Goal: Task Accomplishment & Management: Use online tool/utility

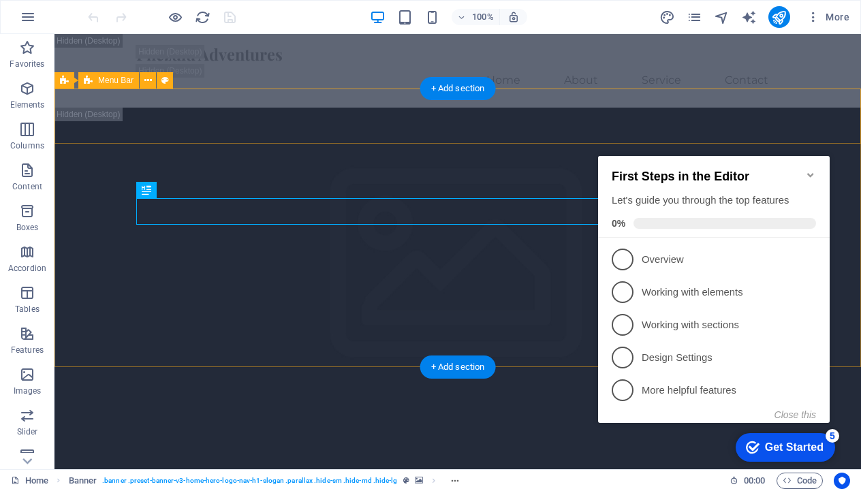
click at [815, 170] on icon "Minimize checklist" at bounding box center [810, 175] width 11 height 11
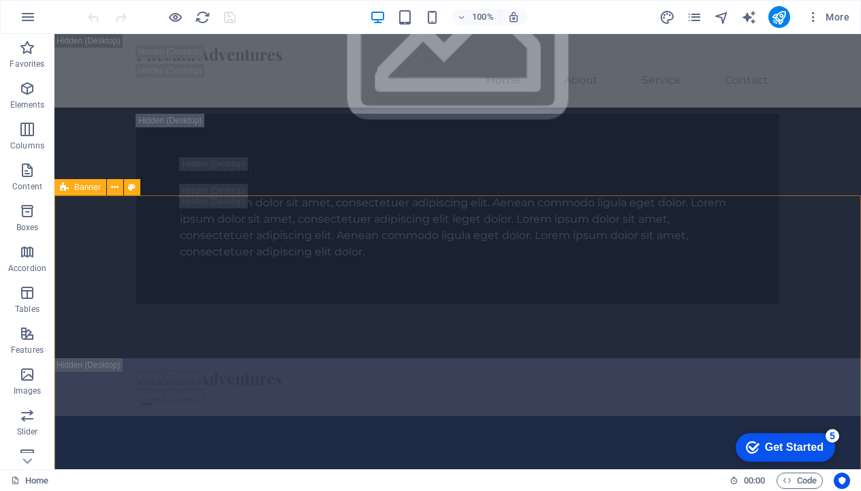
scroll to position [929, 0]
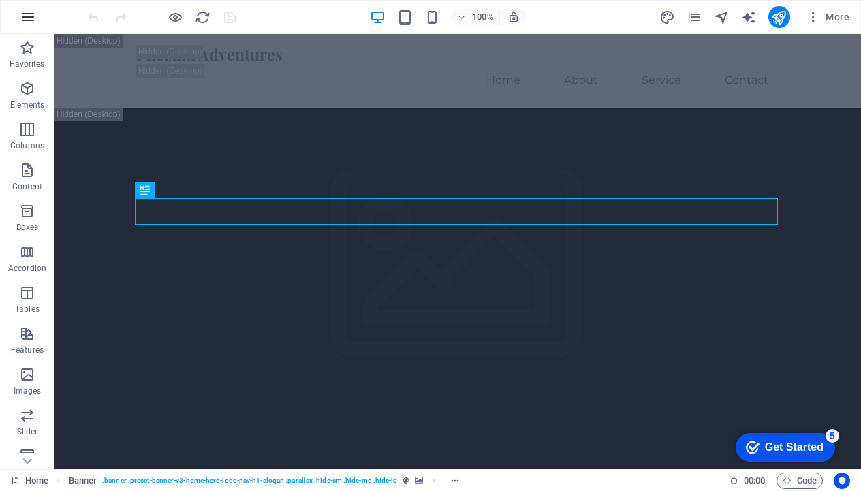
click at [35, 7] on button "button" at bounding box center [28, 17] width 33 height 33
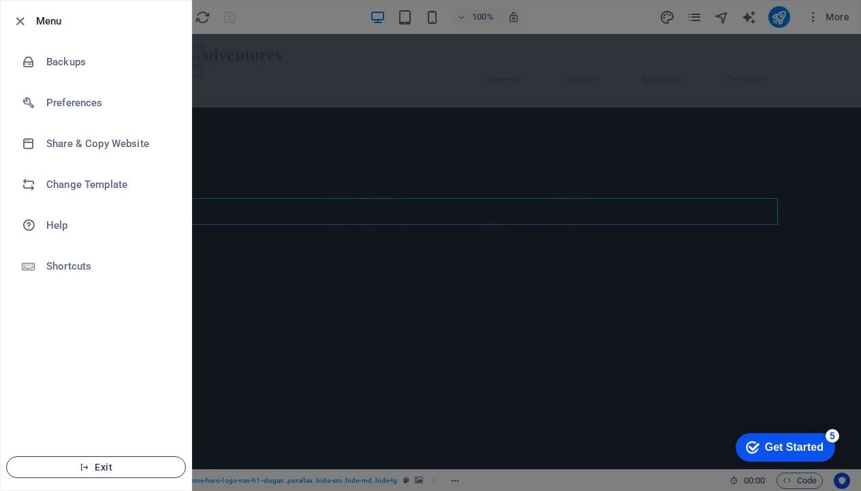
click at [116, 464] on span "Exit" at bounding box center [96, 467] width 157 height 11
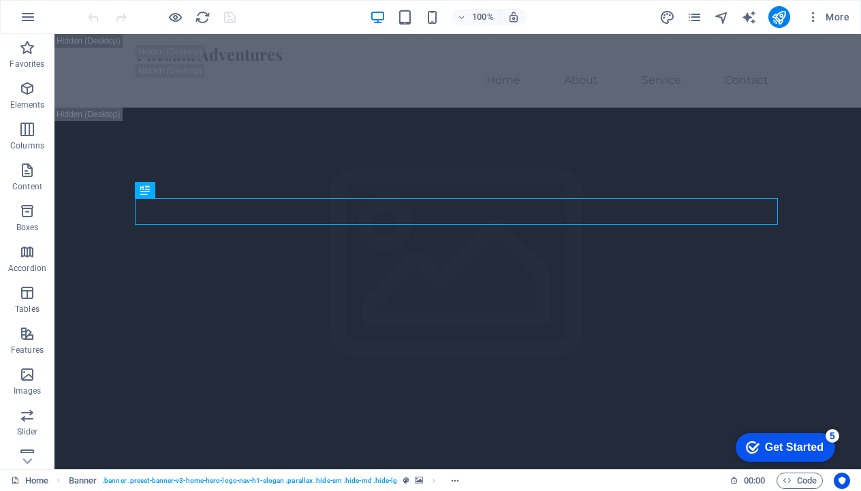
click at [752, 447] on icon "checkmark" at bounding box center [753, 448] width 14 height 14
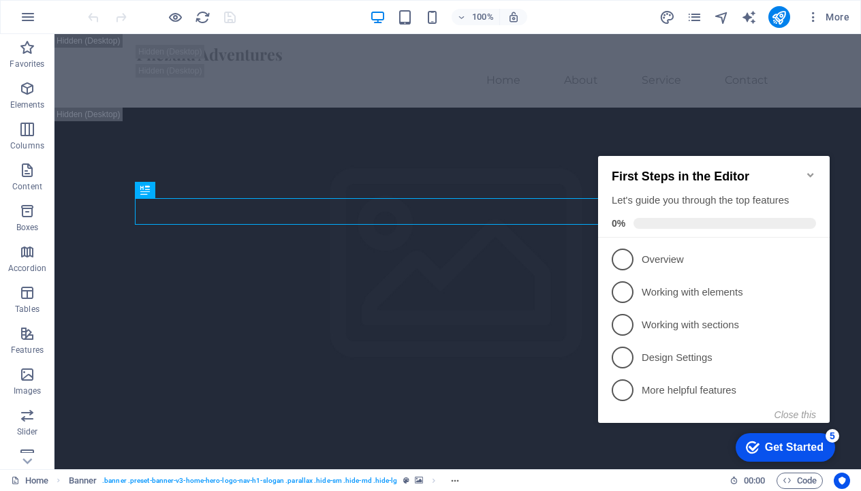
click at [810, 170] on icon "Minimize checklist" at bounding box center [810, 175] width 11 height 11
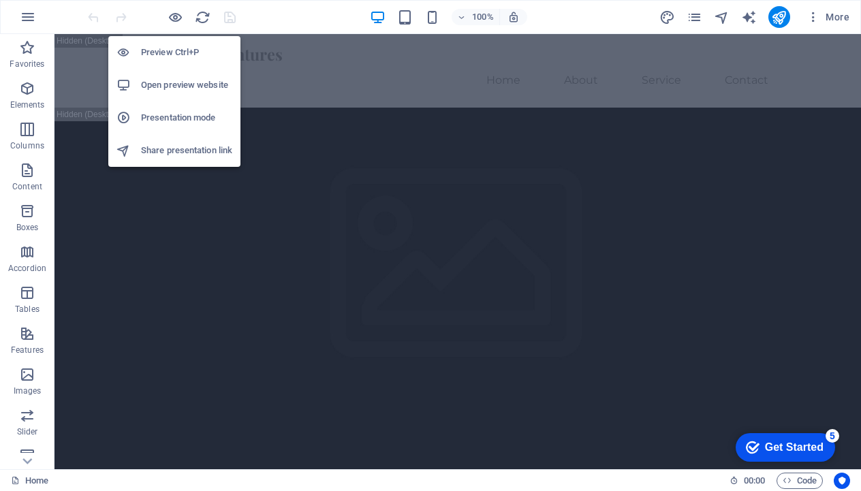
click at [185, 83] on h6 "Open preview website" at bounding box center [186, 85] width 91 height 16
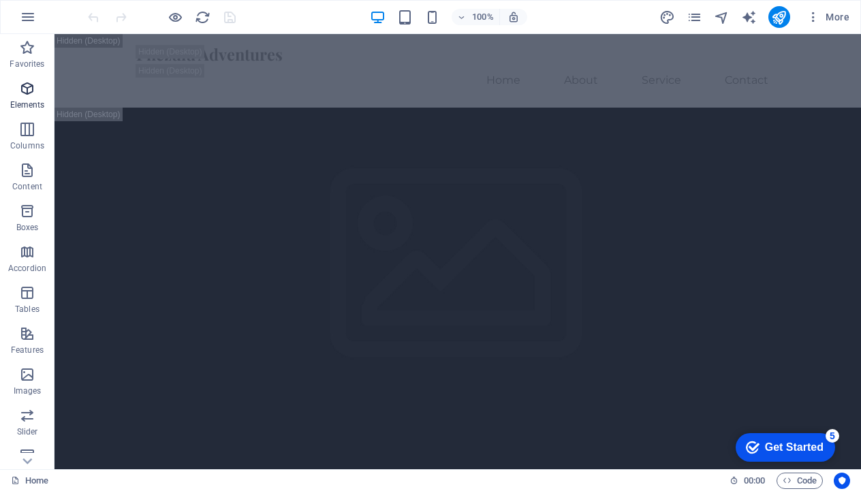
click at [25, 96] on icon "button" at bounding box center [27, 88] width 16 height 16
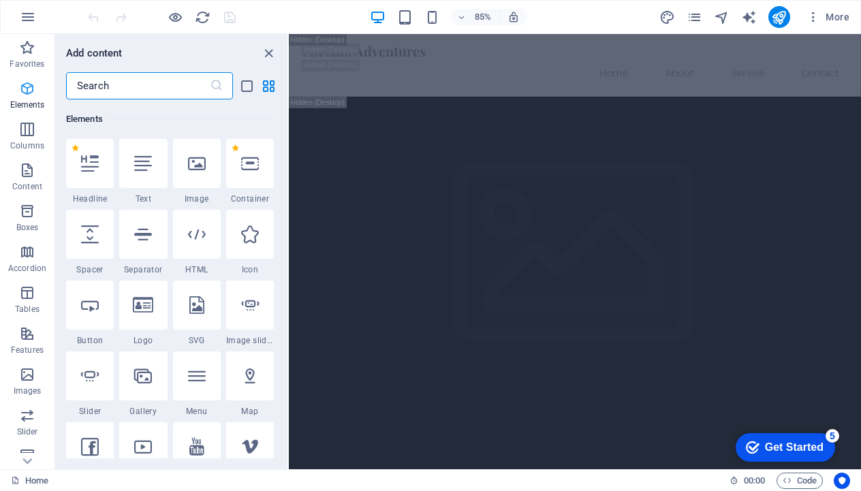
scroll to position [145, 0]
click at [25, 96] on icon "button" at bounding box center [27, 88] width 16 height 16
click at [268, 50] on icon "close panel" at bounding box center [269, 54] width 16 height 16
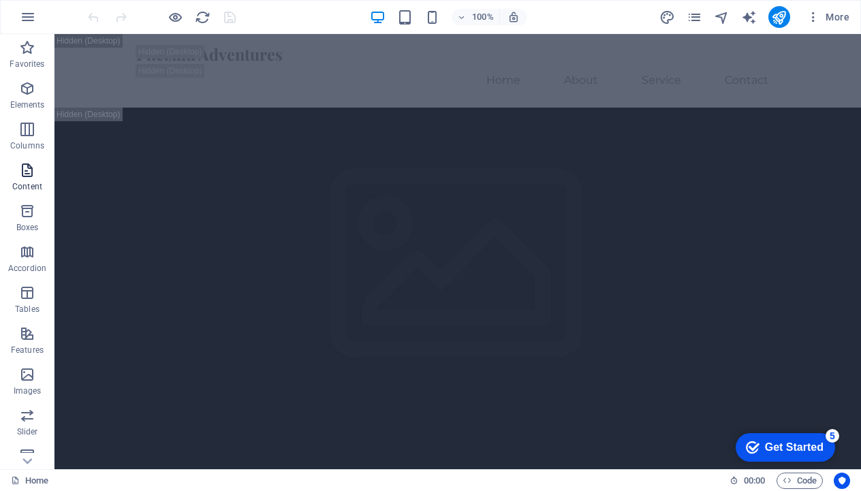
click at [28, 167] on icon "button" at bounding box center [27, 170] width 16 height 16
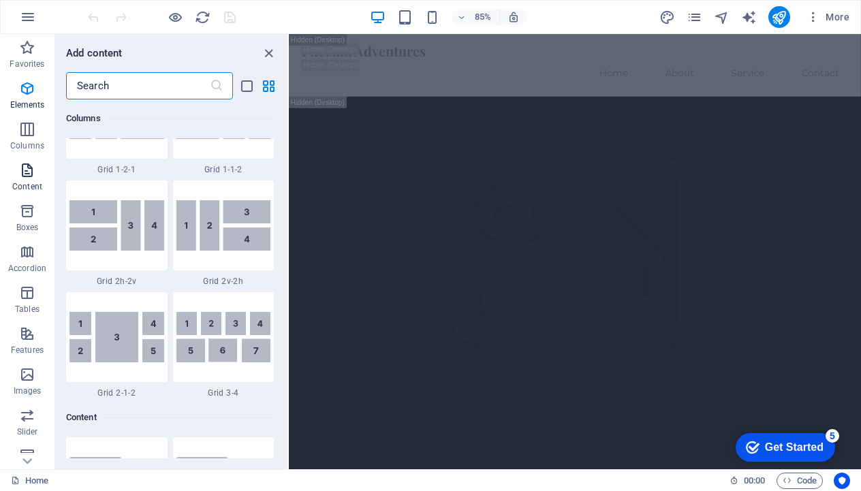
scroll to position [2383, 0]
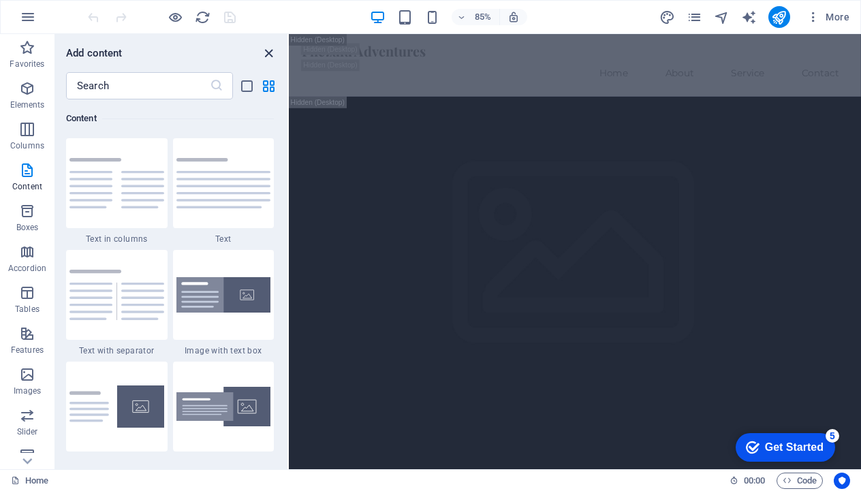
click at [270, 52] on icon "close panel" at bounding box center [269, 54] width 16 height 16
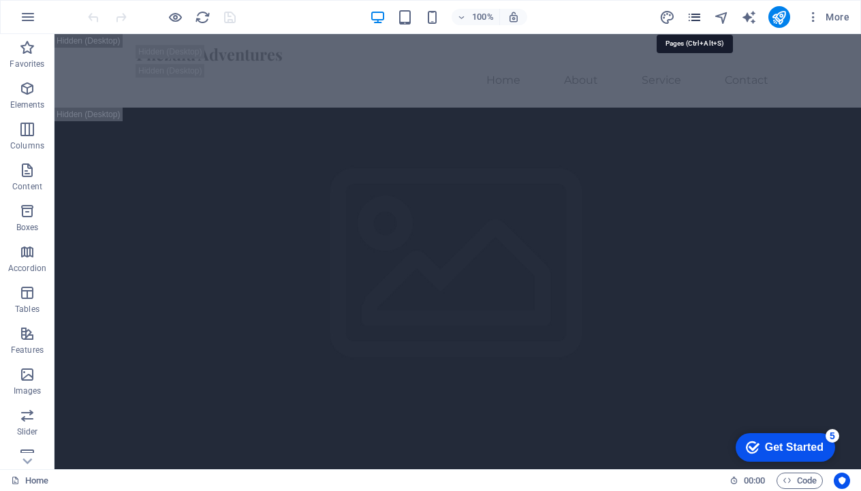
click at [690, 16] on icon "pages" at bounding box center [694, 18] width 16 height 16
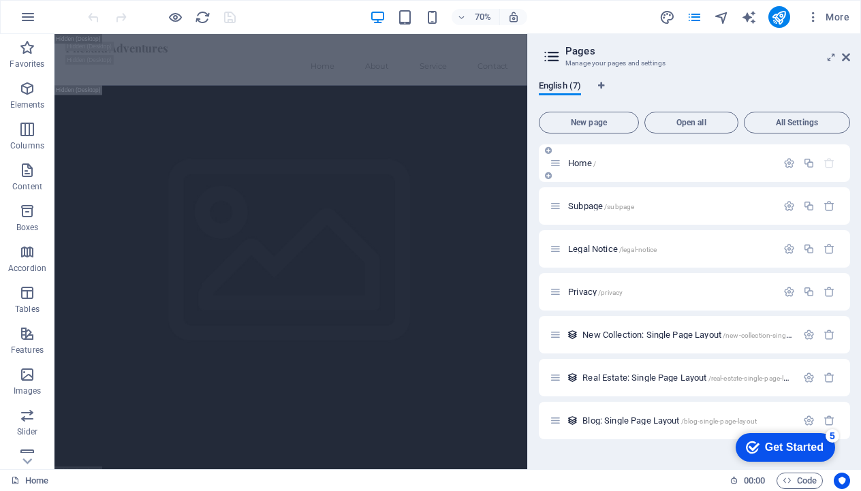
click at [643, 165] on p "Home /" at bounding box center [670, 163] width 204 height 9
click at [848, 55] on icon at bounding box center [846, 57] width 8 height 11
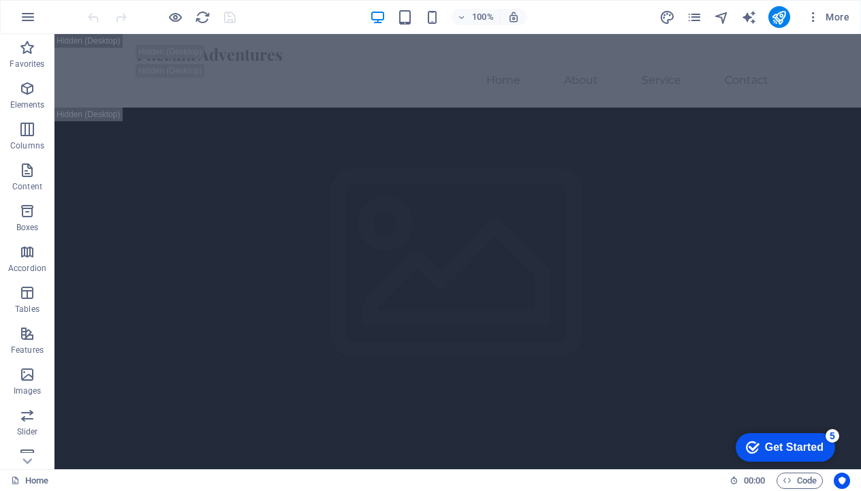
click at [786, 449] on div "Get Started" at bounding box center [794, 447] width 59 height 12
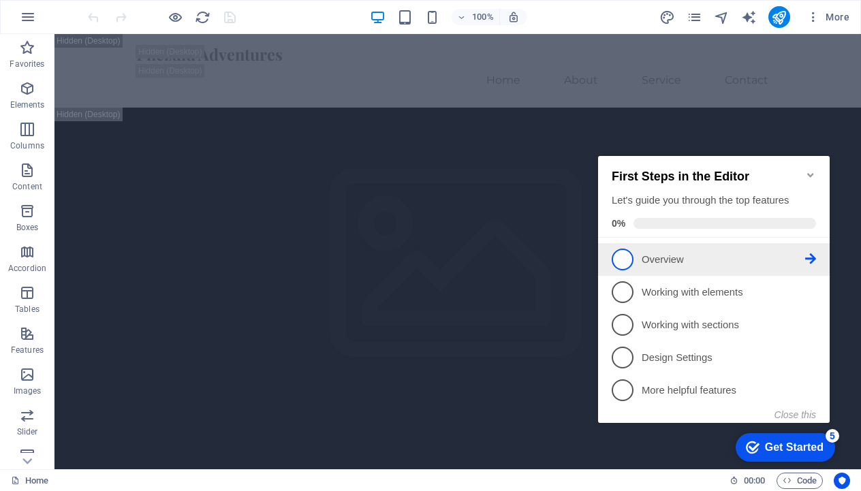
click at [675, 271] on li "1 Overview - incomplete" at bounding box center [714, 259] width 232 height 33
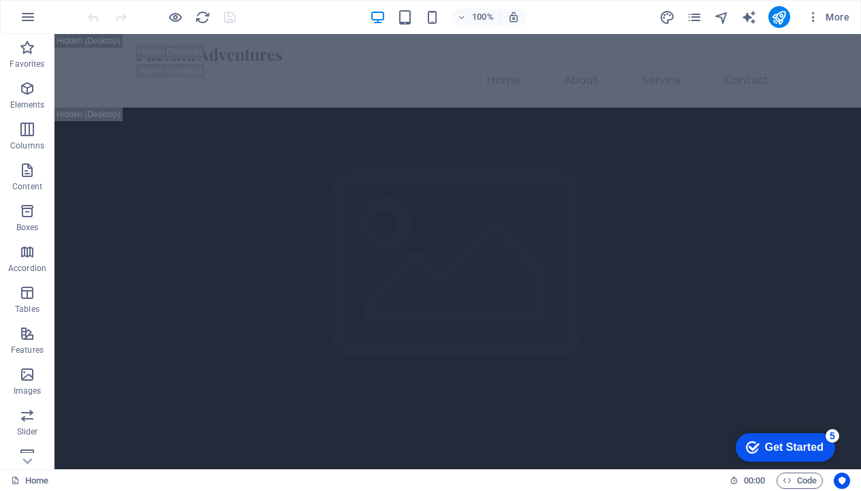
scroll to position [0, 0]
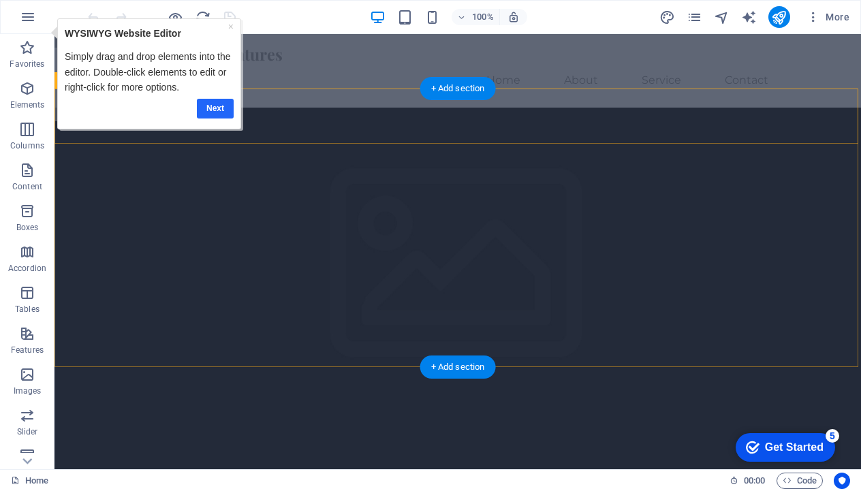
click at [225, 108] on link "Next" at bounding box center [215, 109] width 37 height 20
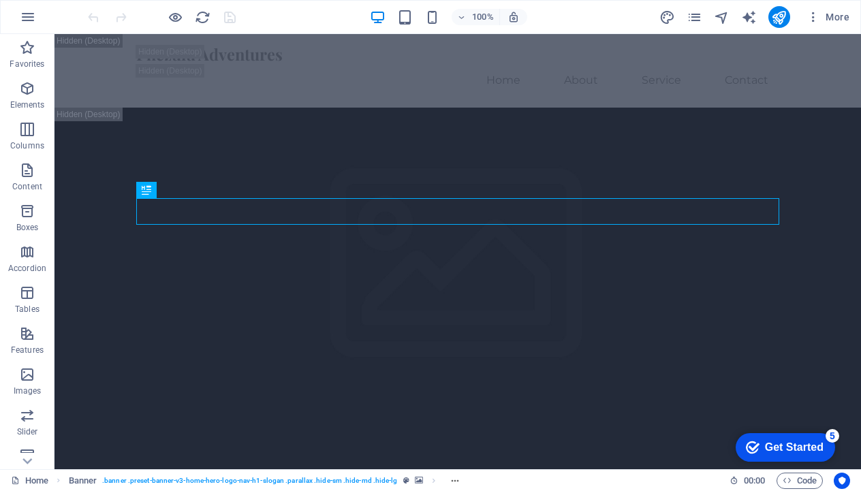
click at [449, 479] on ol "Banner . banner .preset-banner-v3-home-hero-logo-nav-h1-slogan .parallax .hide-…" at bounding box center [267, 481] width 397 height 16
click at [814, 22] on icon "button" at bounding box center [813, 17] width 14 height 14
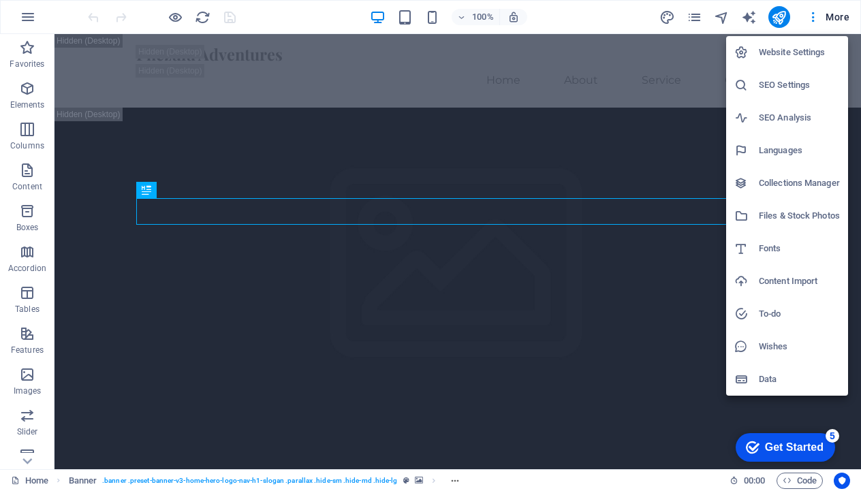
click at [812, 18] on div at bounding box center [430, 245] width 861 height 491
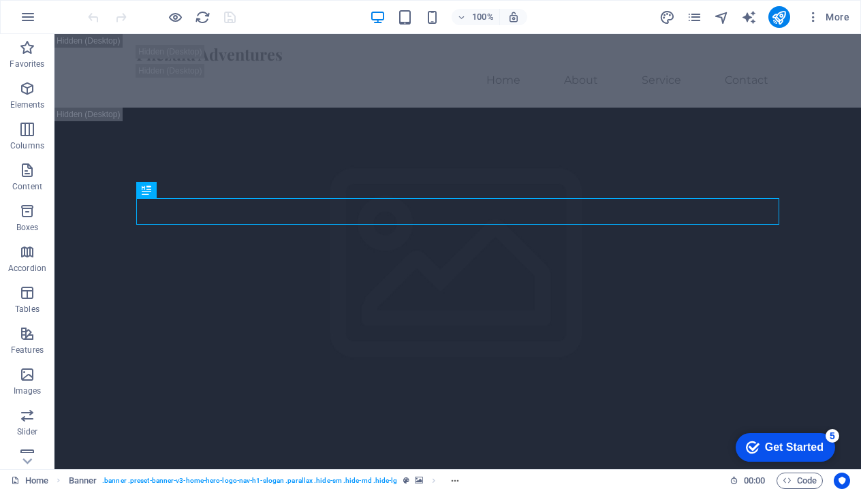
click at [793, 443] on div "Get Started" at bounding box center [794, 447] width 59 height 12
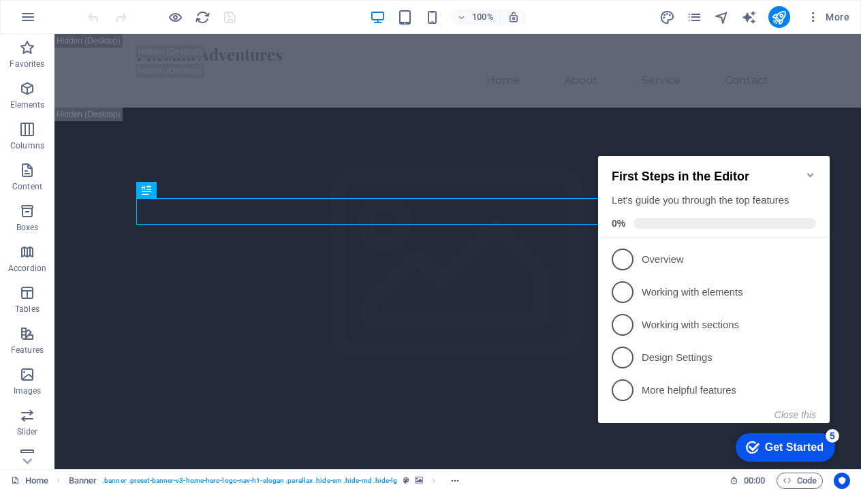
click at [808, 170] on icon "Minimize checklist" at bounding box center [810, 175] width 11 height 11
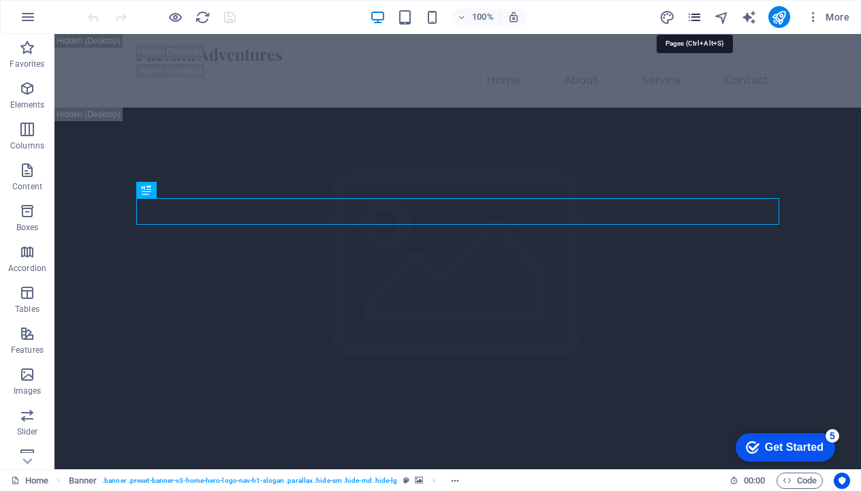
click at [701, 12] on icon "pages" at bounding box center [694, 18] width 16 height 16
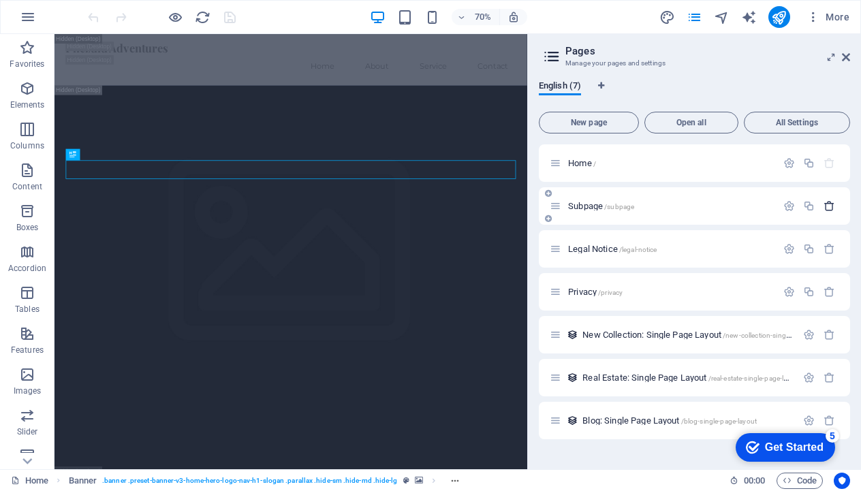
click at [831, 206] on icon "button" at bounding box center [829, 206] width 12 height 12
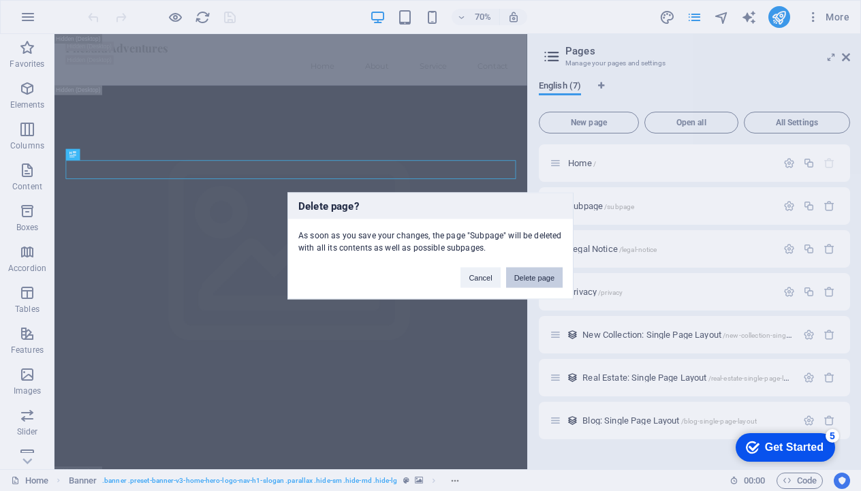
click at [530, 276] on button "Delete page" at bounding box center [534, 277] width 57 height 20
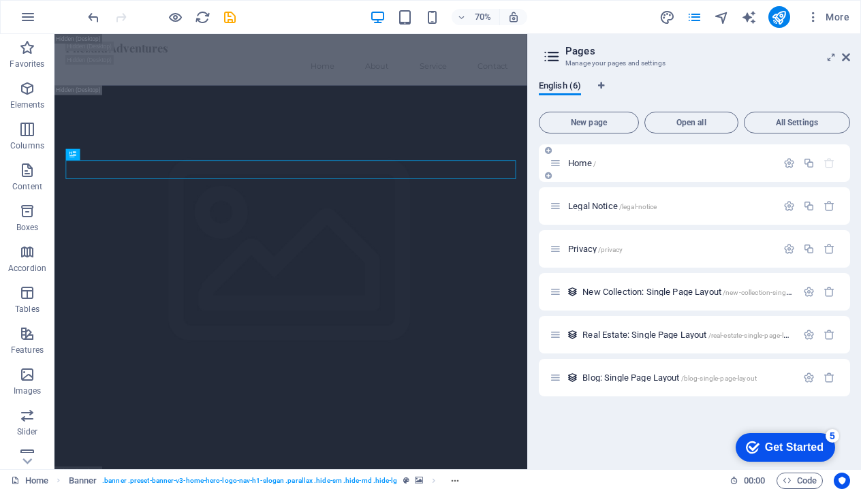
click at [831, 164] on icon "button" at bounding box center [829, 163] width 12 height 12
click at [828, 208] on icon "button" at bounding box center [829, 206] width 12 height 12
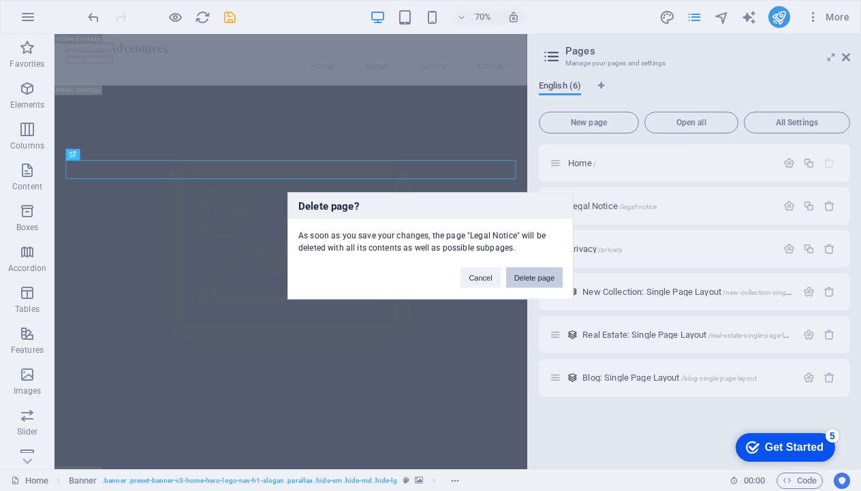
click at [528, 275] on button "Delete page" at bounding box center [534, 277] width 57 height 20
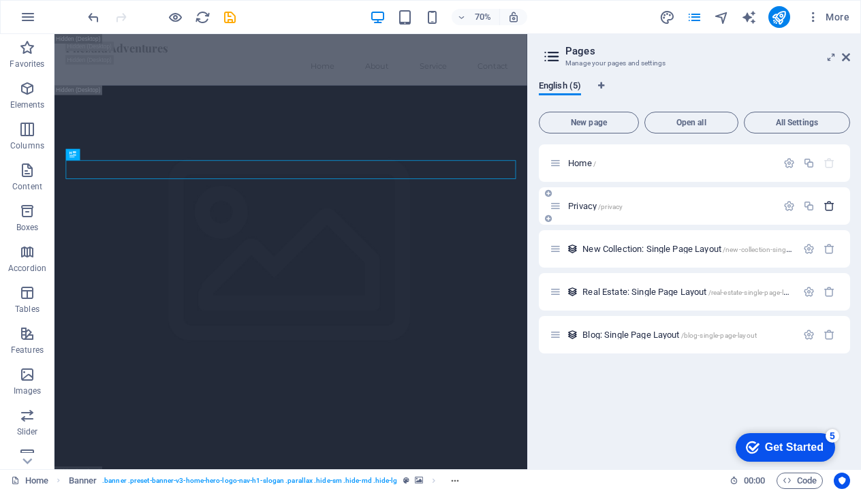
click at [829, 205] on icon "button" at bounding box center [829, 206] width 12 height 12
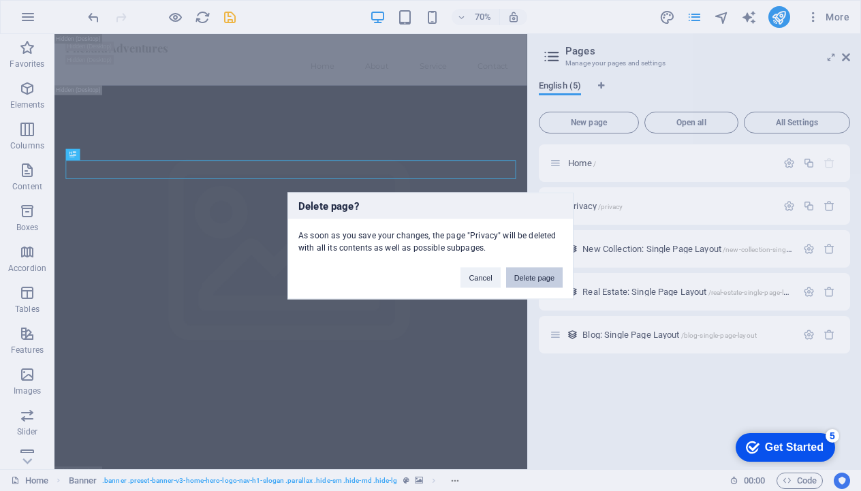
click at [540, 280] on button "Delete page" at bounding box center [534, 277] width 57 height 20
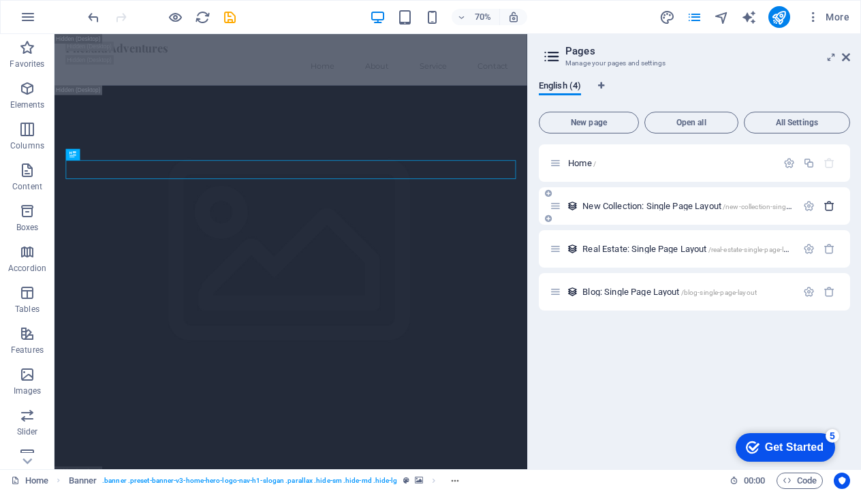
click at [829, 202] on icon "button" at bounding box center [829, 206] width 12 height 12
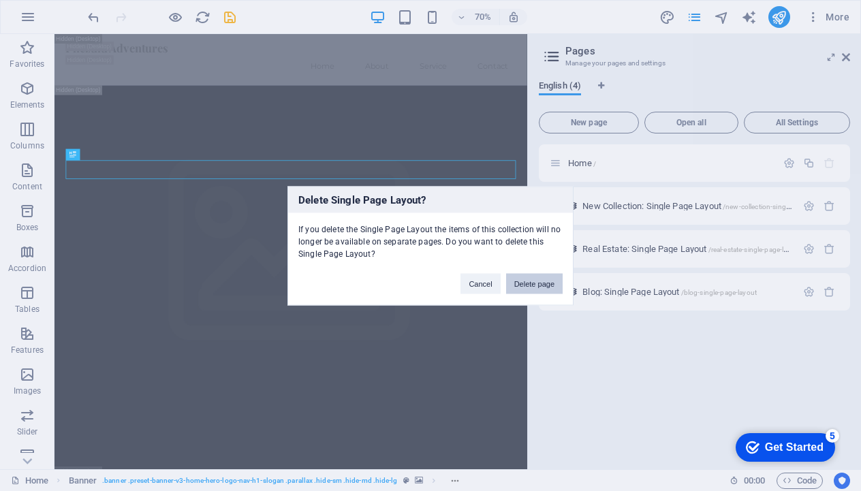
click at [527, 286] on button "Delete page" at bounding box center [534, 283] width 57 height 20
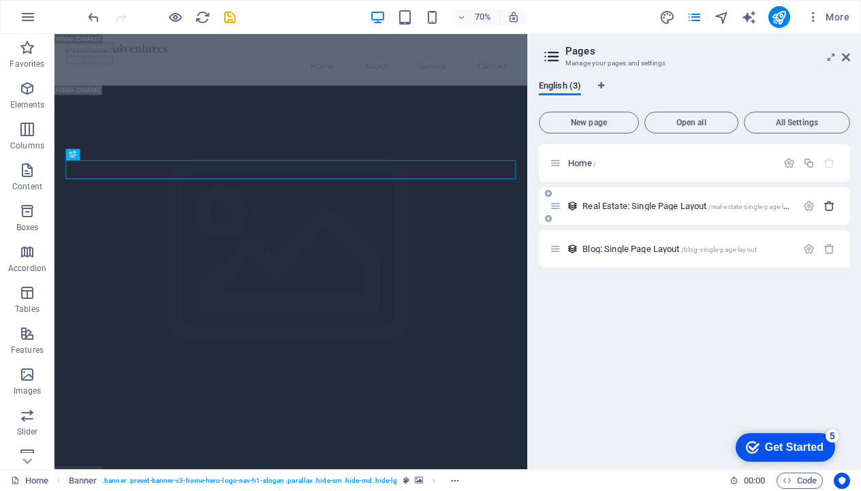
click at [825, 208] on icon "button" at bounding box center [829, 206] width 12 height 12
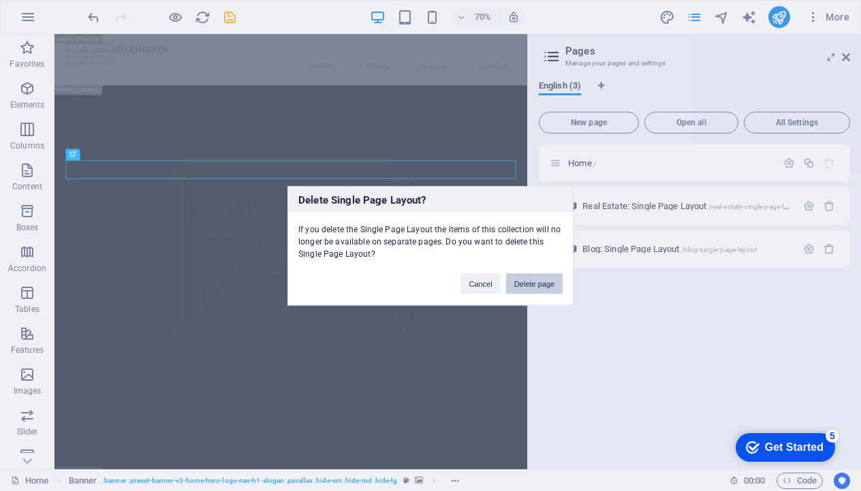
click at [555, 276] on button "Delete page" at bounding box center [534, 283] width 57 height 20
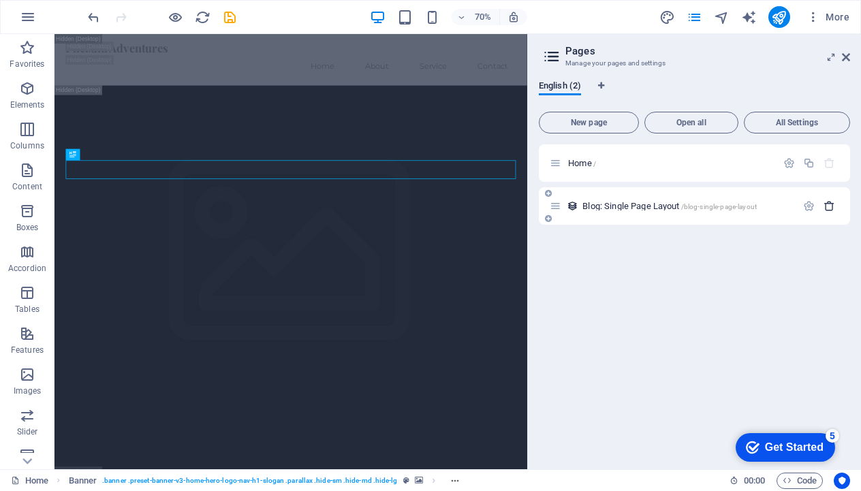
click at [827, 208] on icon "button" at bounding box center [829, 206] width 12 height 12
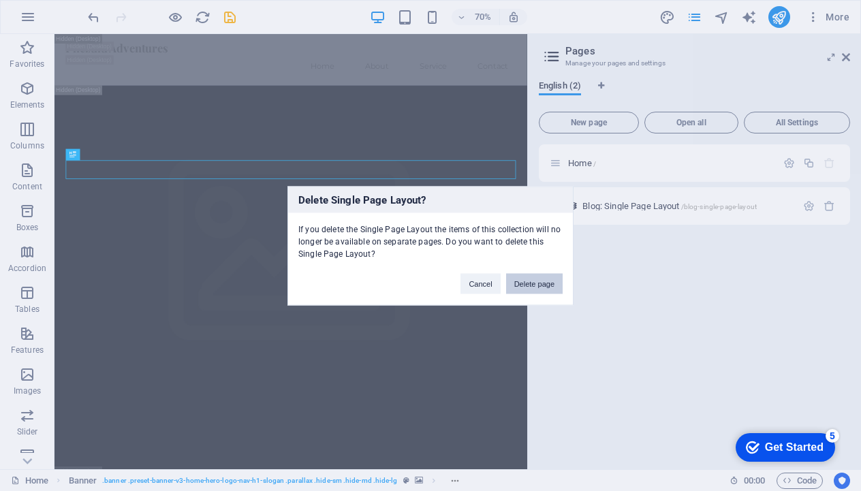
click at [544, 286] on button "Delete page" at bounding box center [534, 283] width 57 height 20
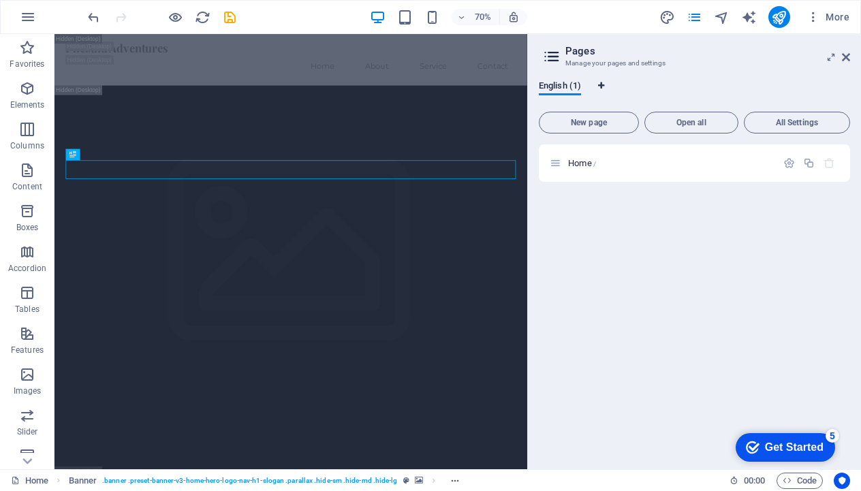
click at [600, 82] on icon "Language Tabs" at bounding box center [601, 86] width 6 height 8
select select "41"
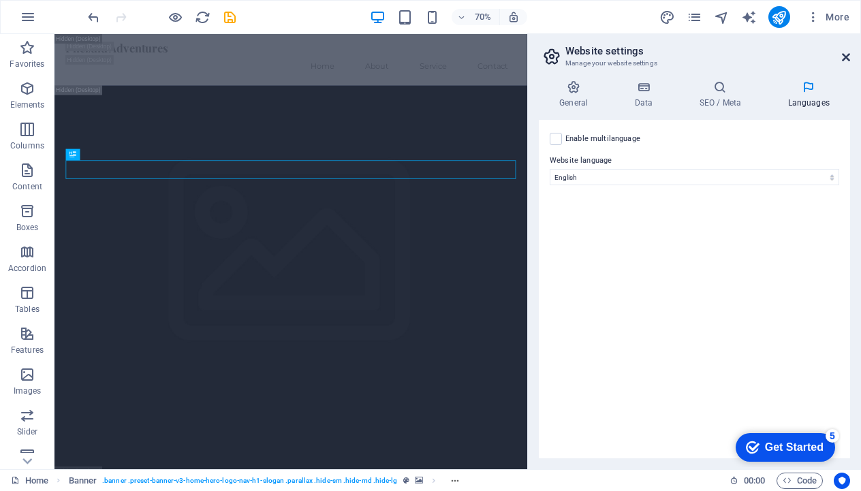
click at [844, 57] on icon at bounding box center [846, 57] width 8 height 11
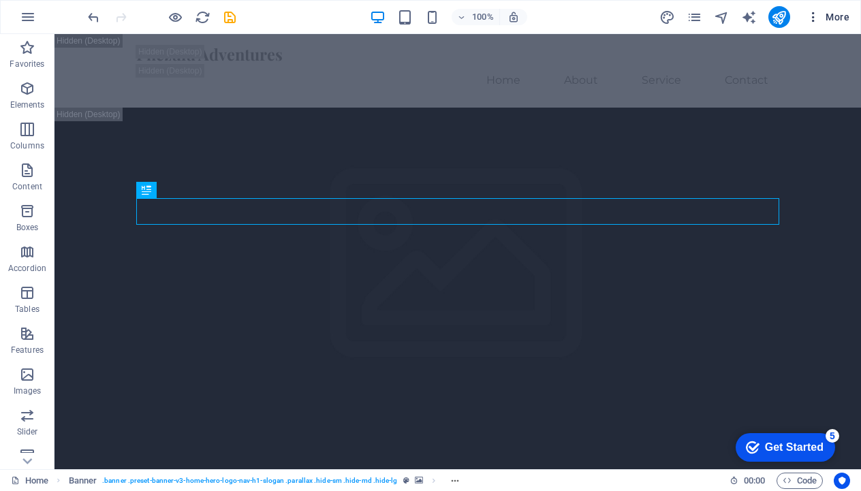
click at [821, 12] on span "More" at bounding box center [827, 17] width 43 height 14
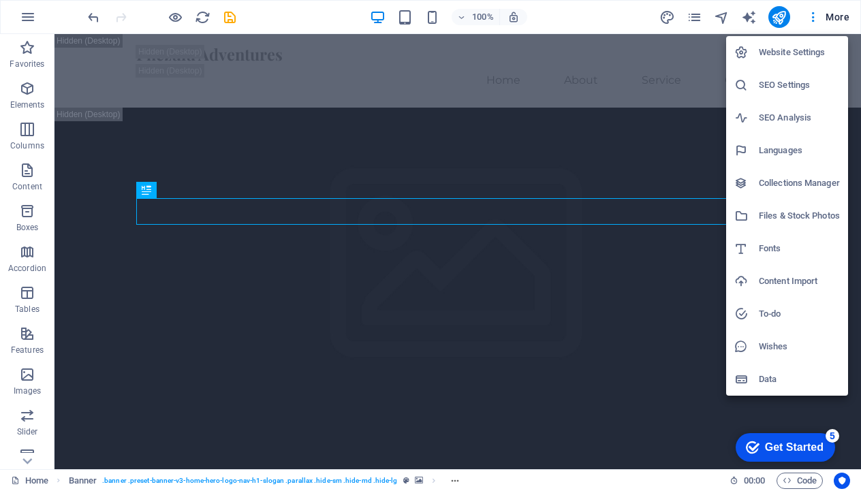
click at [810, 17] on div at bounding box center [430, 245] width 861 height 491
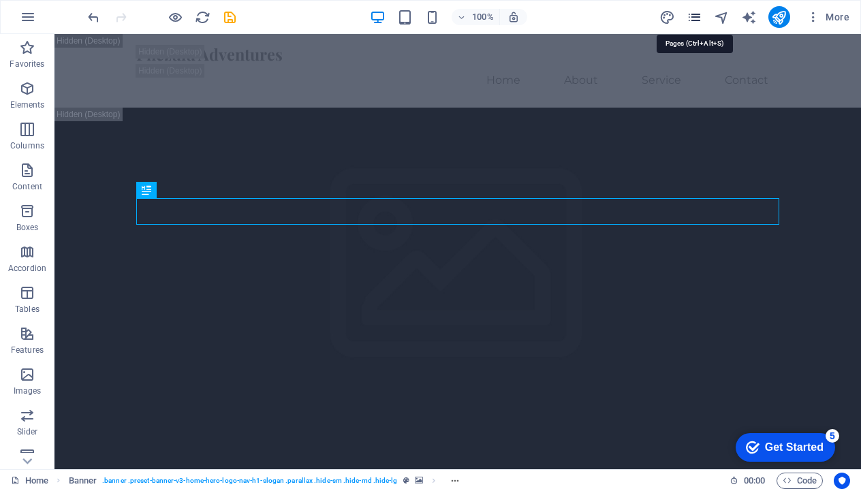
click at [693, 18] on icon "pages" at bounding box center [694, 18] width 16 height 16
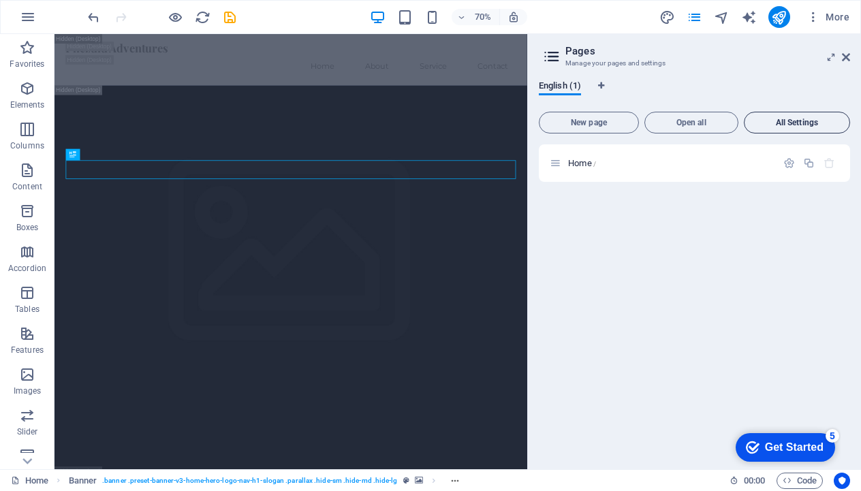
click at [793, 122] on span "All Settings" at bounding box center [797, 122] width 94 height 8
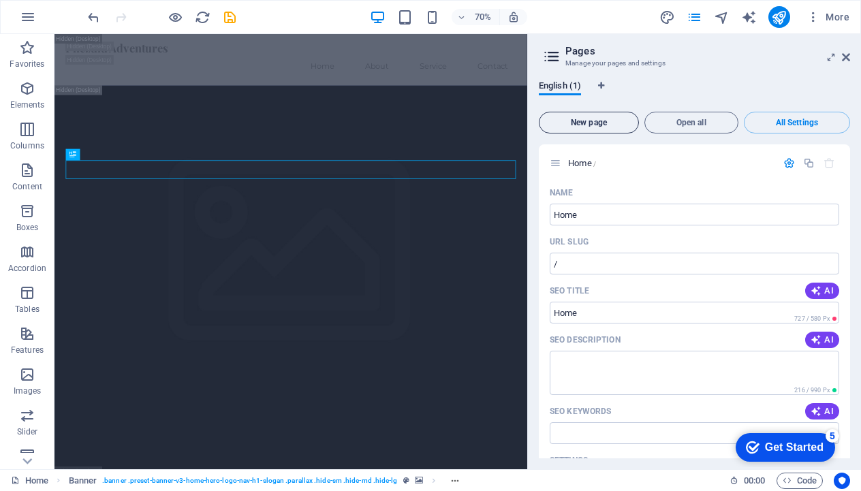
click at [599, 119] on span "New page" at bounding box center [589, 122] width 88 height 8
click at [601, 85] on icon "Language Tabs" at bounding box center [601, 86] width 6 height 8
select select "41"
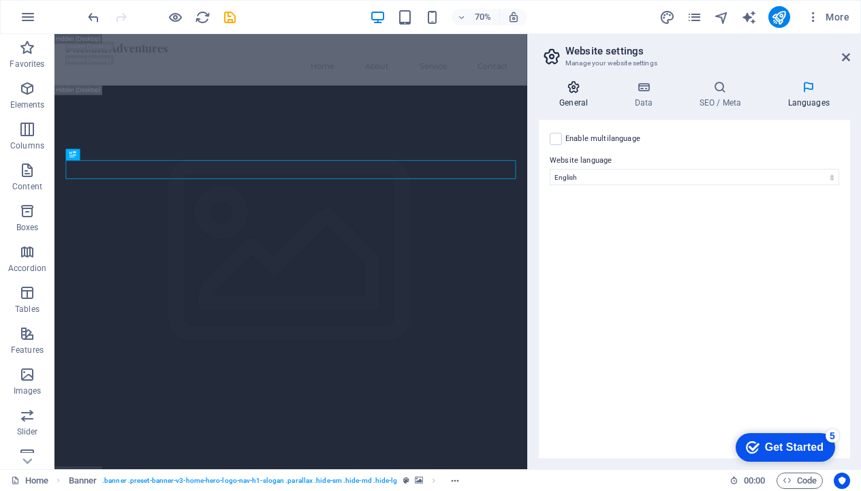
click at [569, 92] on icon at bounding box center [573, 87] width 69 height 14
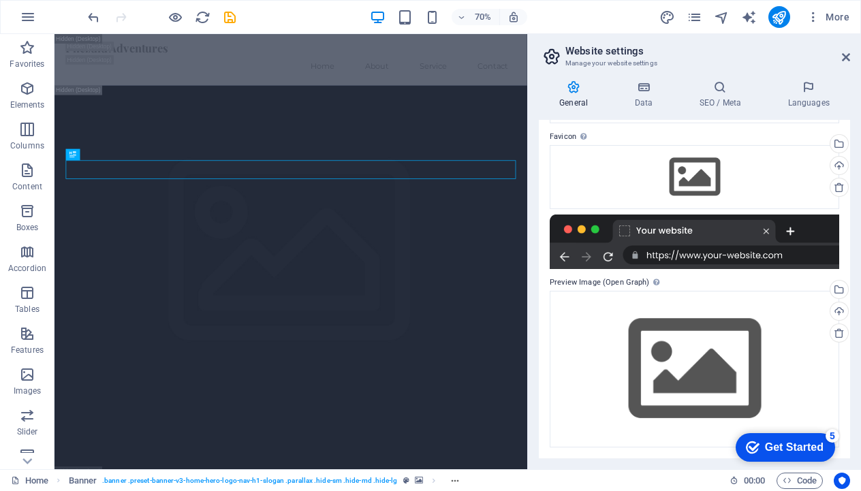
scroll to position [125, 0]
click at [839, 52] on h2 "Website settings" at bounding box center [707, 51] width 285 height 12
click at [848, 54] on icon at bounding box center [846, 57] width 8 height 11
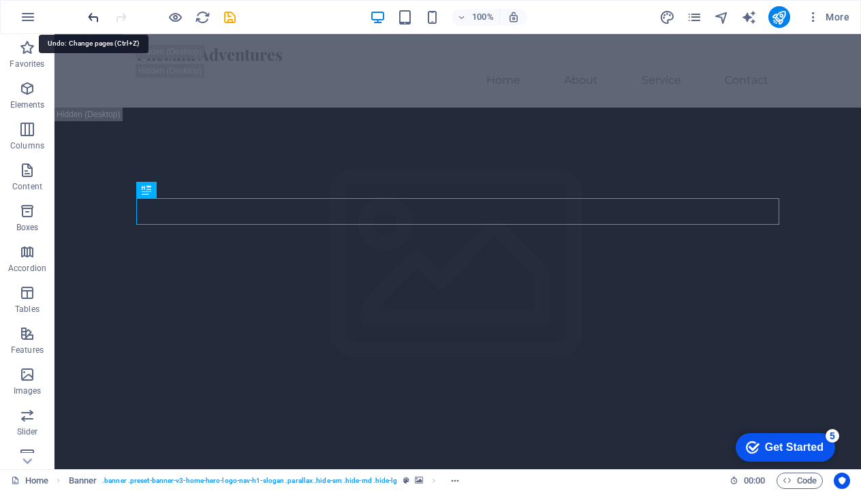
click at [93, 16] on icon "undo" at bounding box center [94, 18] width 16 height 16
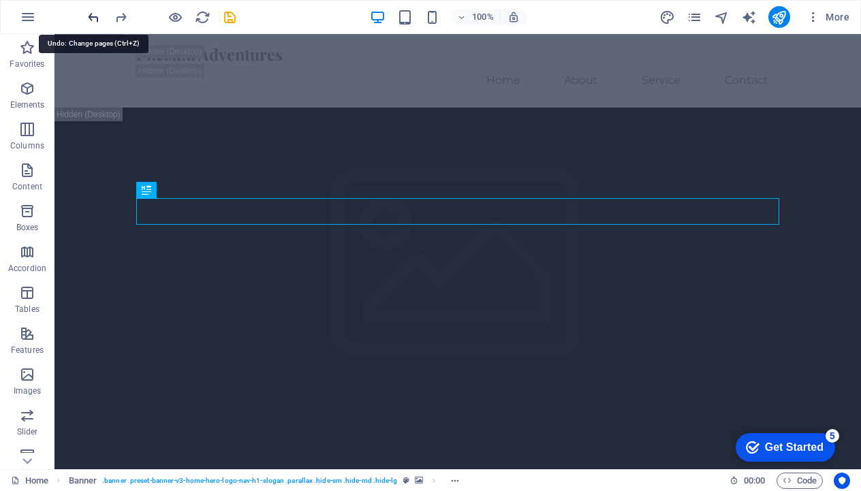
click at [93, 16] on icon "undo" at bounding box center [94, 18] width 16 height 16
click at [93, 16] on div at bounding box center [161, 17] width 153 height 22
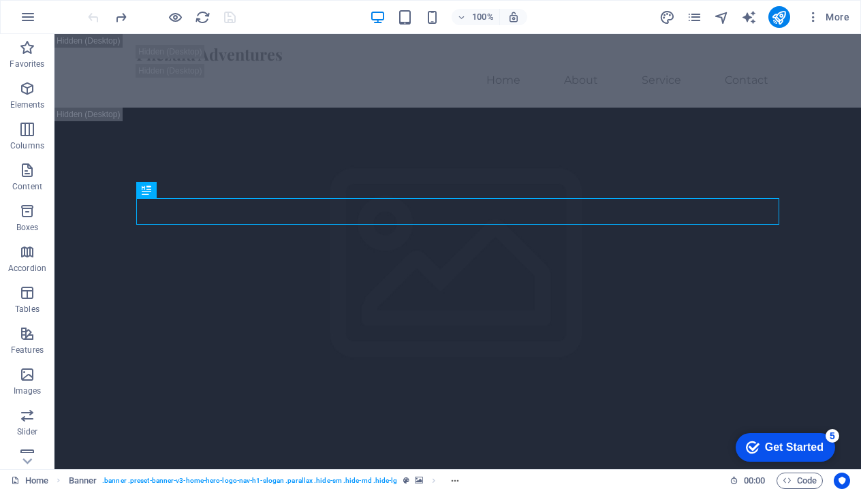
click at [93, 16] on div at bounding box center [161, 17] width 153 height 22
click at [697, 20] on icon "pages" at bounding box center [694, 18] width 16 height 16
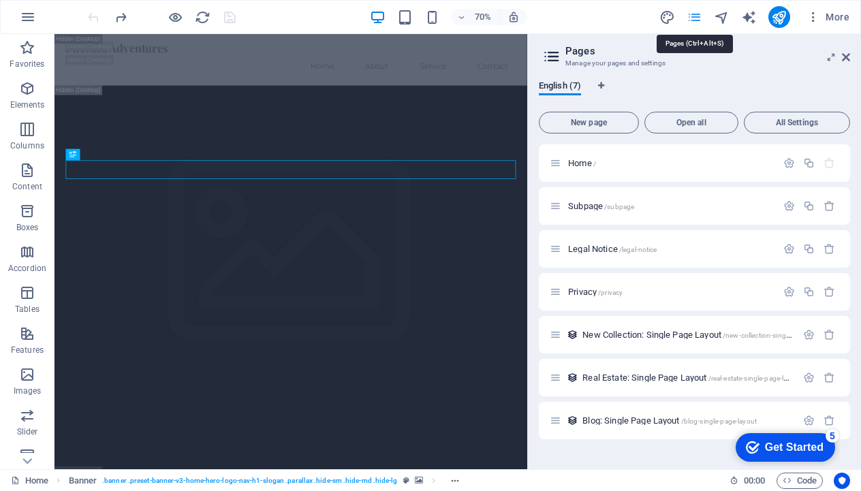
click at [697, 20] on icon "pages" at bounding box center [694, 18] width 16 height 16
click at [848, 58] on icon at bounding box center [846, 57] width 8 height 11
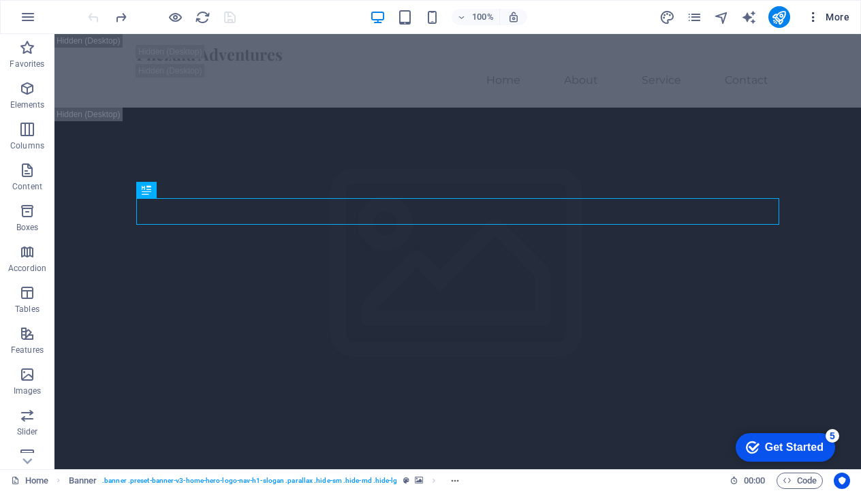
click at [837, 20] on span "More" at bounding box center [827, 17] width 43 height 14
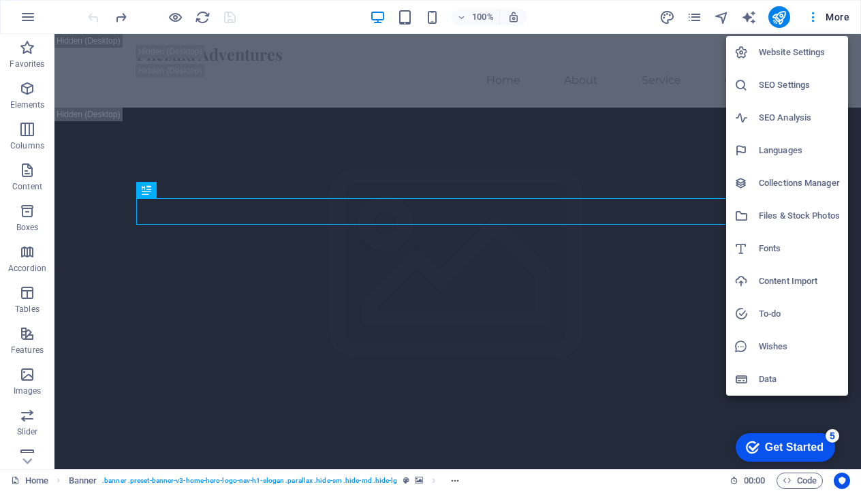
click at [842, 14] on div at bounding box center [430, 245] width 861 height 491
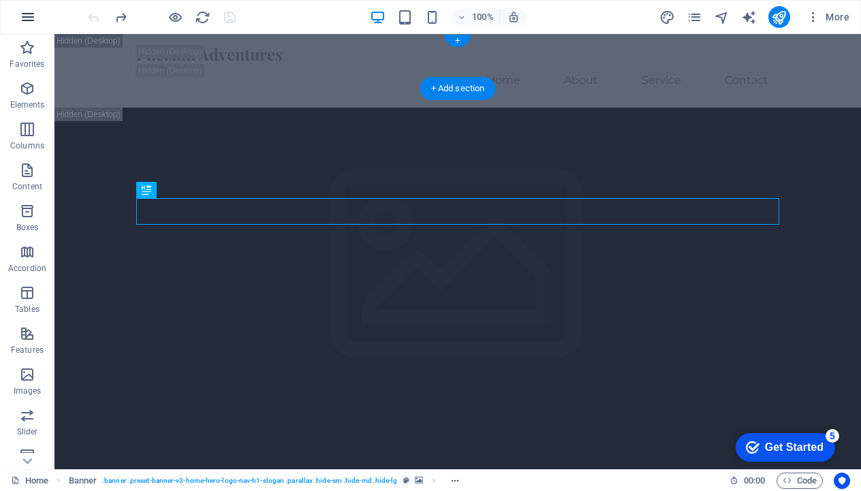
click at [29, 17] on icon "button" at bounding box center [28, 17] width 16 height 16
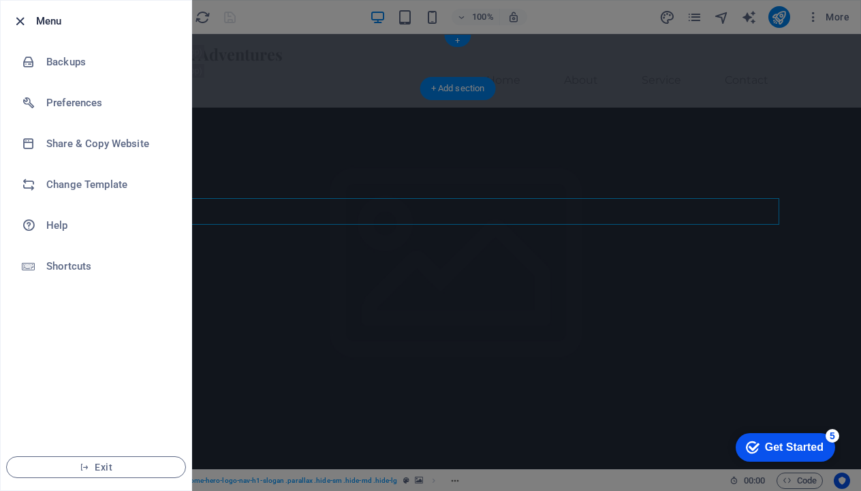
click at [17, 15] on icon "button" at bounding box center [20, 22] width 16 height 16
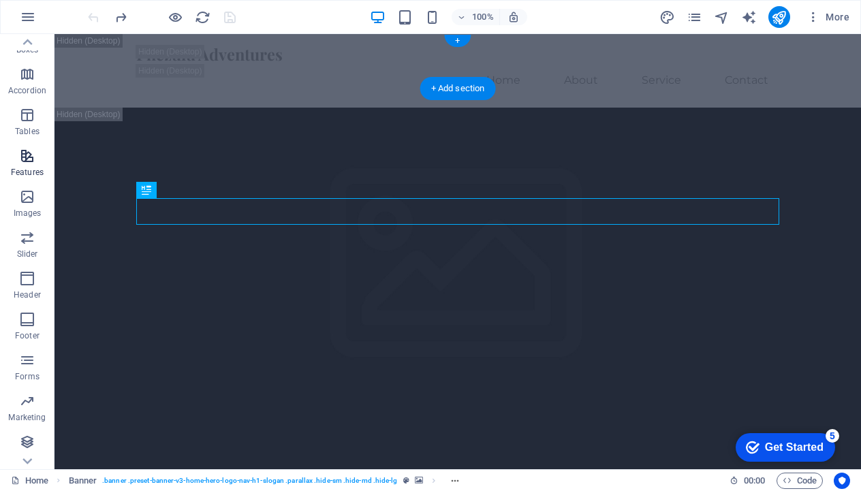
scroll to position [178, 0]
click at [27, 281] on icon "button" at bounding box center [27, 278] width 16 height 16
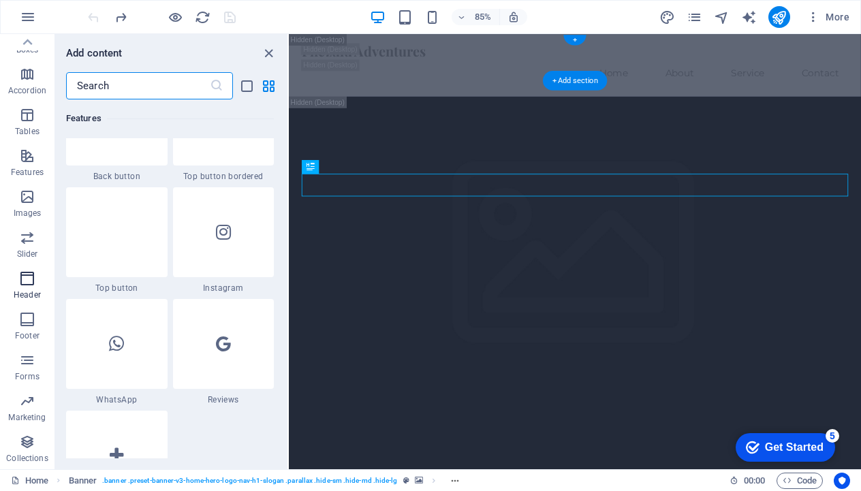
scroll to position [8200, 0]
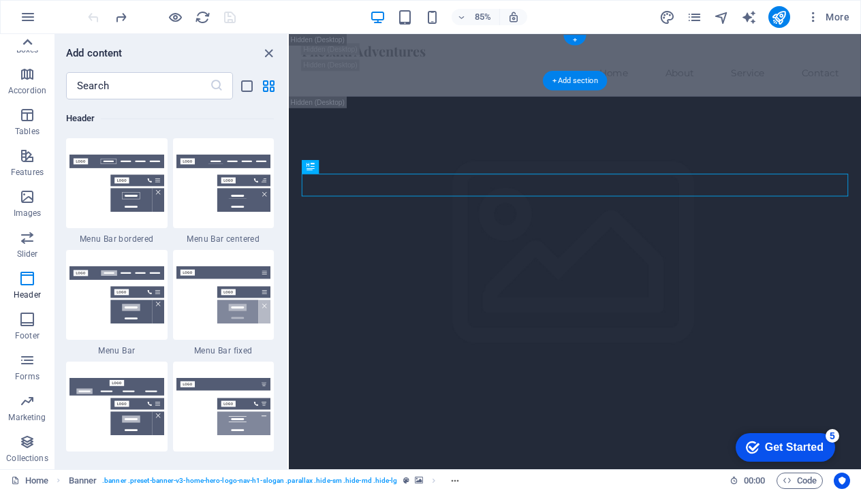
click at [27, 42] on icon at bounding box center [28, 42] width 10 height 6
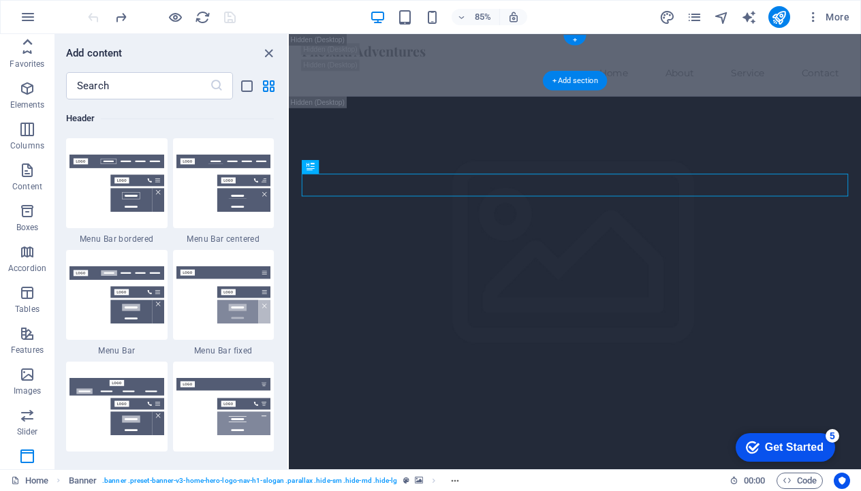
scroll to position [0, 0]
click at [268, 53] on icon "close panel" at bounding box center [269, 54] width 16 height 16
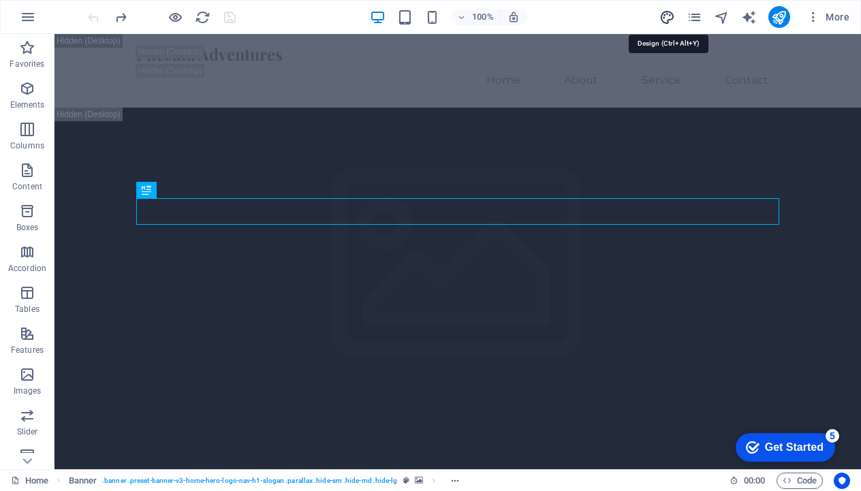
click at [666, 17] on icon "design" at bounding box center [667, 18] width 16 height 16
select select "px"
select select "200"
select select "px"
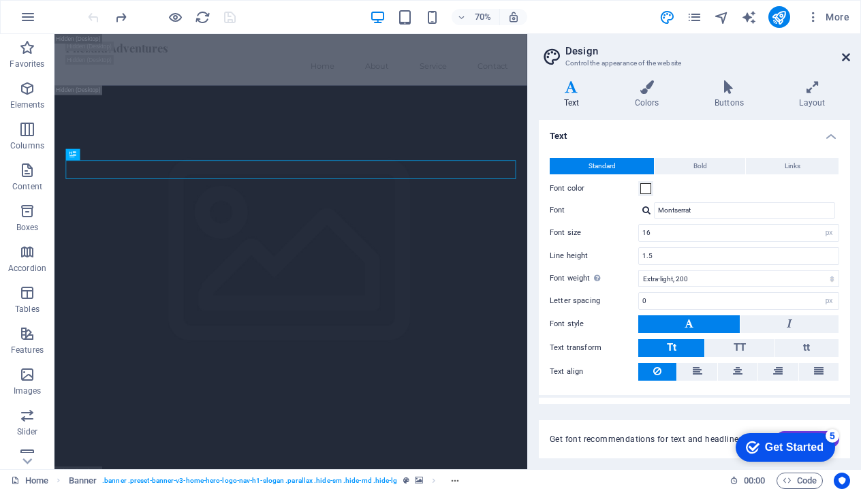
click at [844, 57] on icon at bounding box center [846, 57] width 8 height 11
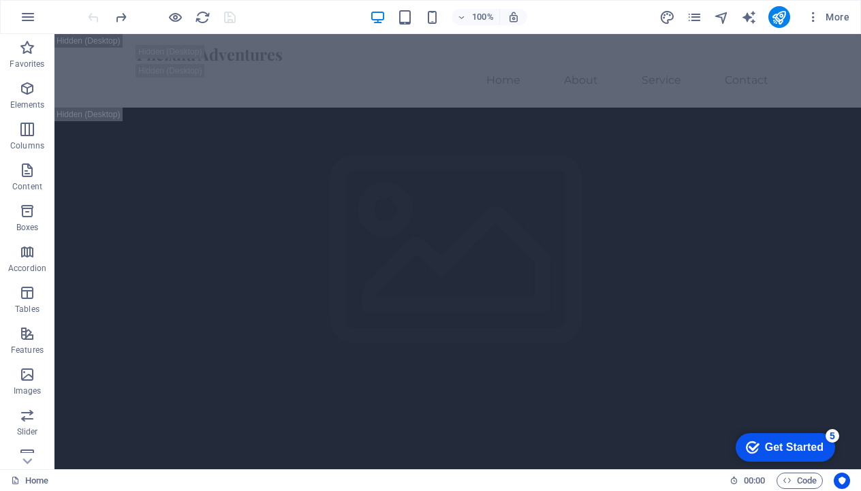
click at [781, 451] on div "Get Started" at bounding box center [794, 447] width 59 height 12
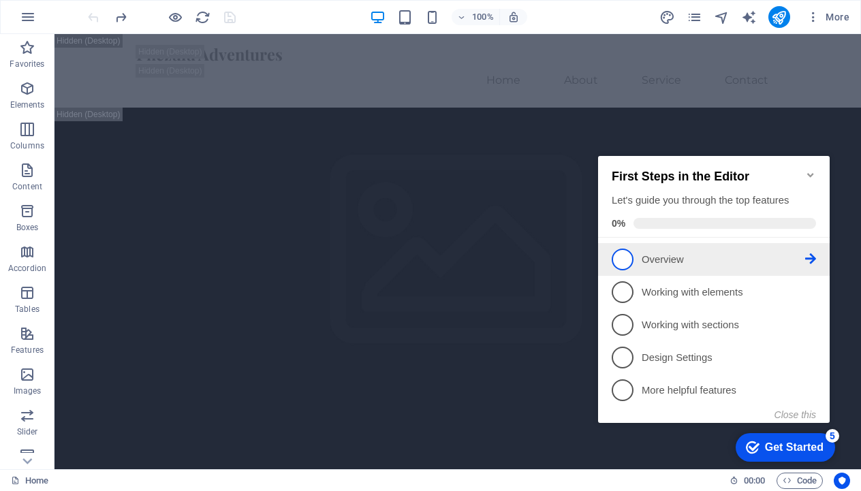
click at [809, 257] on icon at bounding box center [810, 258] width 11 height 11
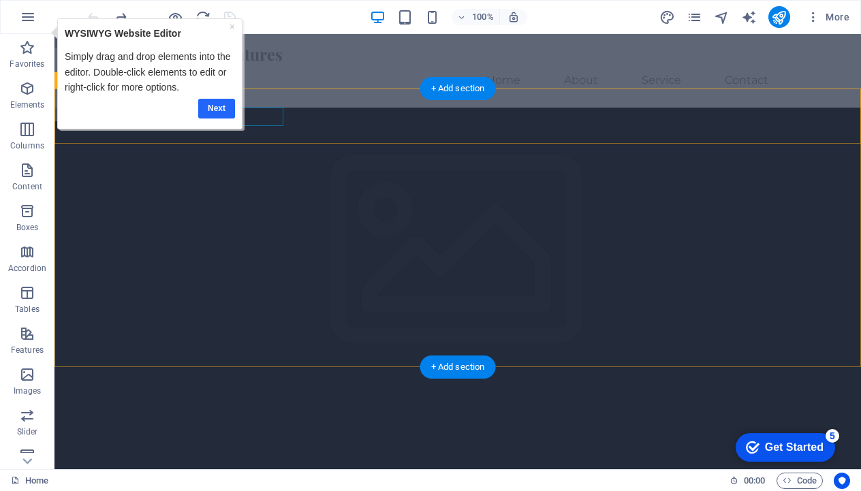
click at [211, 104] on link "Next" at bounding box center [216, 109] width 37 height 20
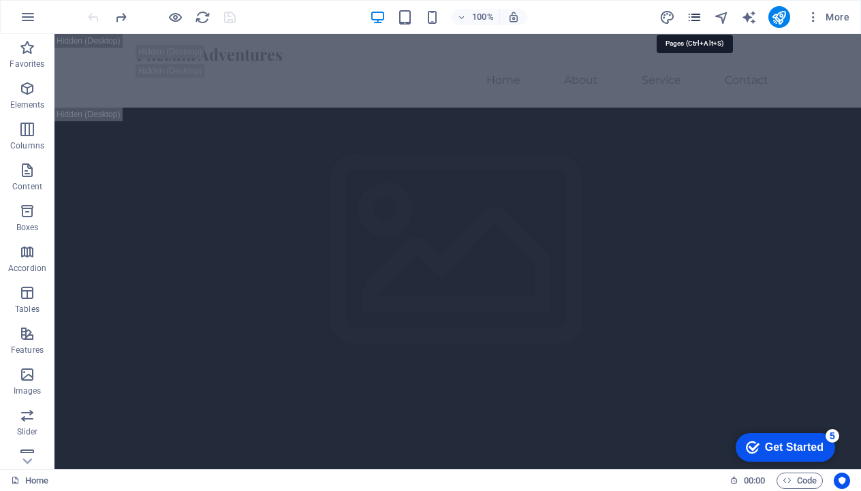
click at [699, 16] on icon "pages" at bounding box center [694, 18] width 16 height 16
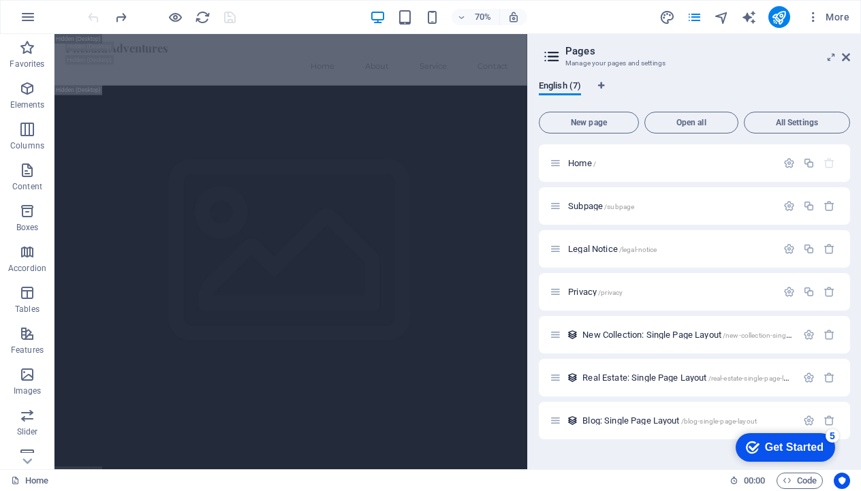
click at [556, 53] on icon at bounding box center [551, 56] width 20 height 19
click at [551, 57] on icon at bounding box center [551, 56] width 20 height 19
click at [604, 82] on icon "Language Tabs" at bounding box center [601, 86] width 6 height 8
select select "41"
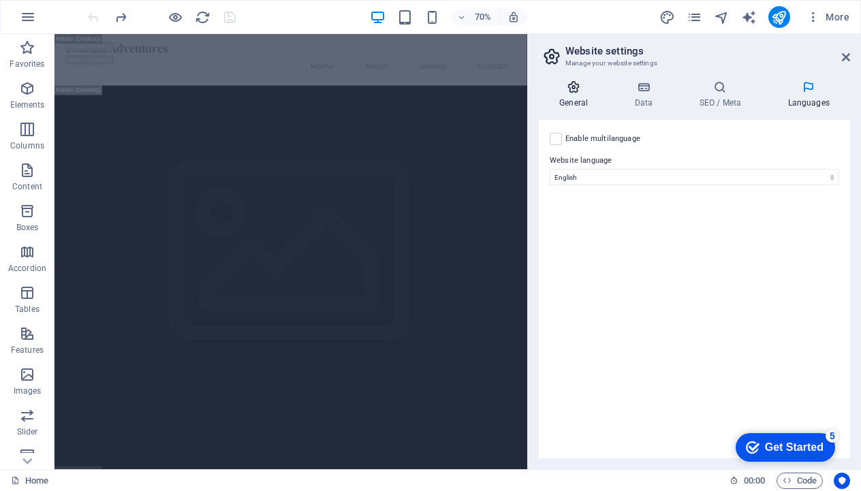
click at [579, 85] on icon at bounding box center [573, 87] width 69 height 14
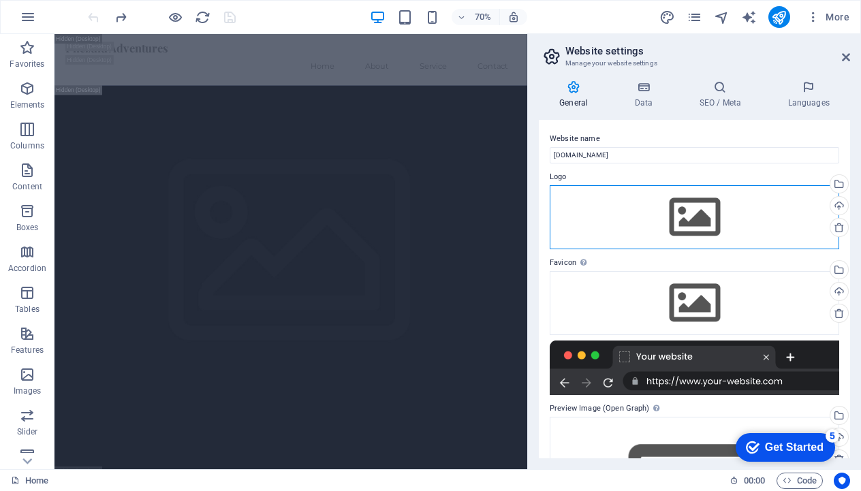
click at [663, 210] on div "Drag files here, click to choose files or select files from Files or our free s…" at bounding box center [694, 217] width 289 height 64
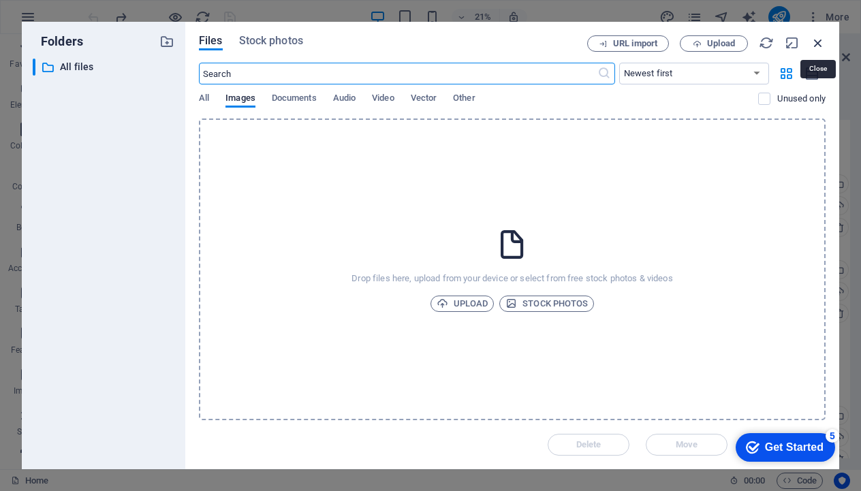
click at [821, 42] on icon "button" at bounding box center [817, 42] width 15 height 15
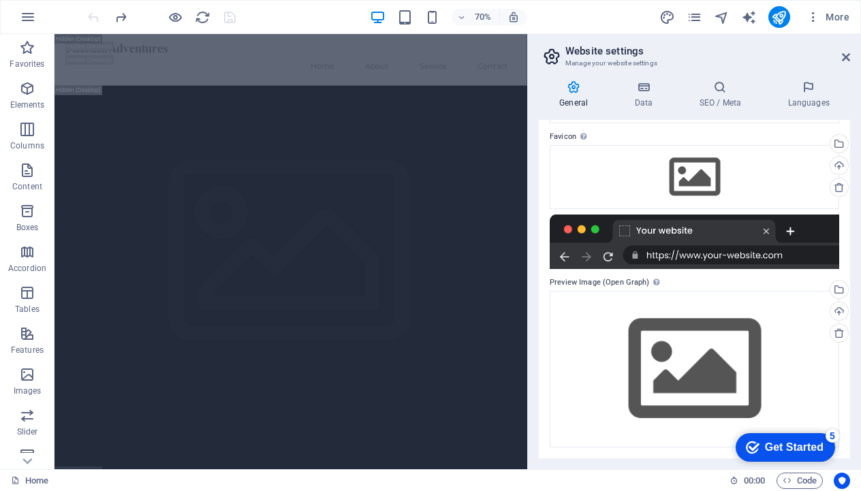
scroll to position [125, 0]
click at [849, 60] on icon at bounding box center [846, 57] width 8 height 11
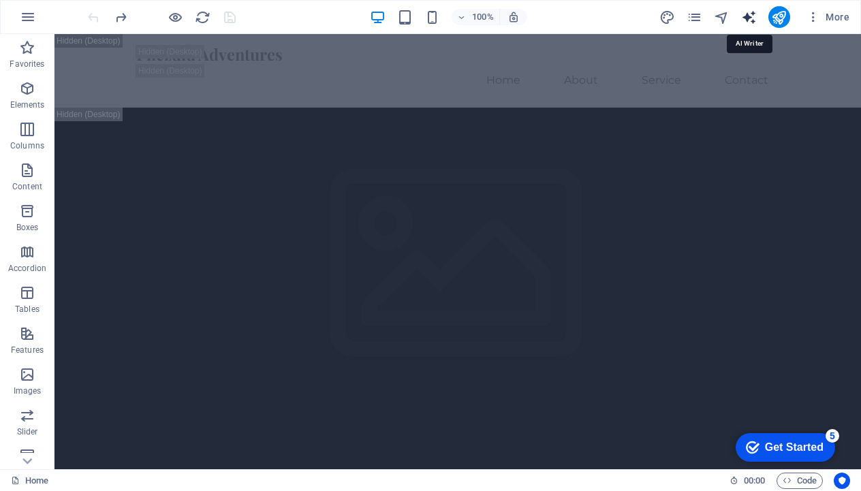
click at [749, 15] on icon "text_generator" at bounding box center [749, 18] width 16 height 16
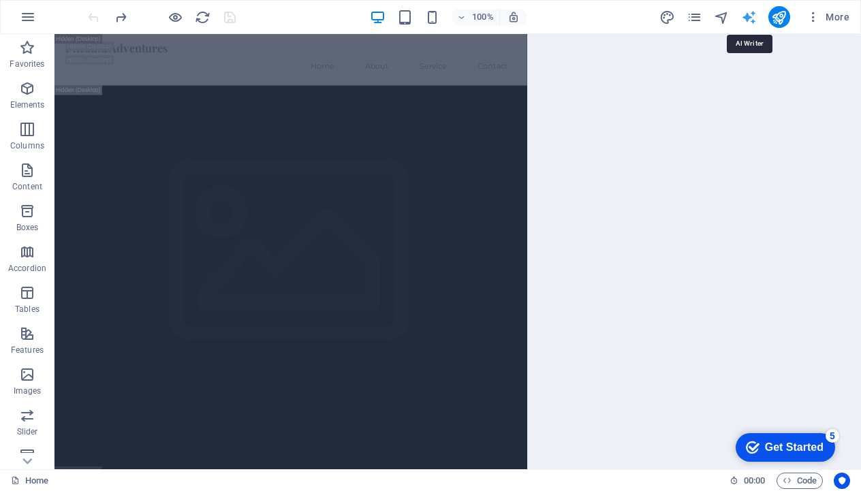
select select "English"
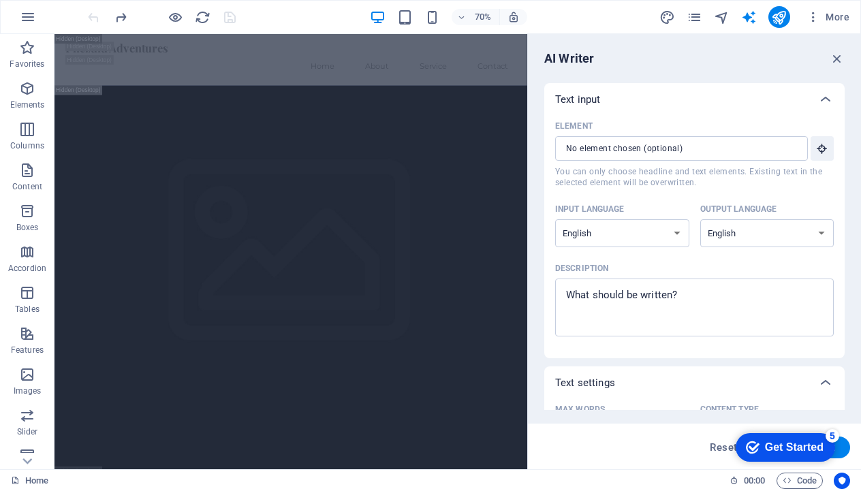
scroll to position [0, 0]
click at [842, 55] on icon "button" at bounding box center [836, 58] width 15 height 15
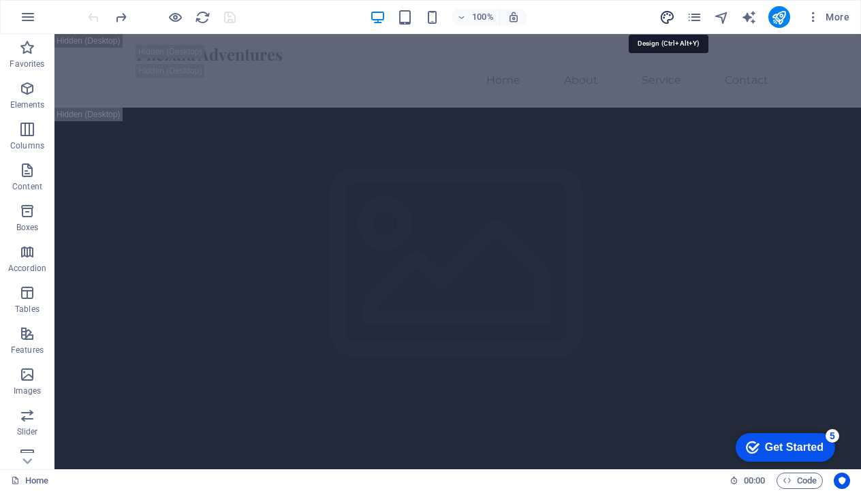
click at [665, 16] on icon "design" at bounding box center [667, 18] width 16 height 16
select select "px"
select select "200"
select select "px"
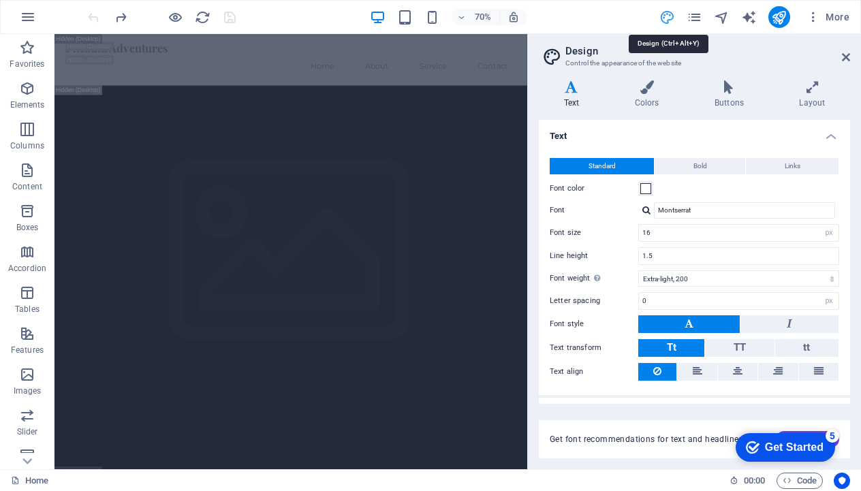
click at [665, 16] on icon "design" at bounding box center [667, 18] width 16 height 16
click at [845, 52] on icon at bounding box center [846, 57] width 8 height 11
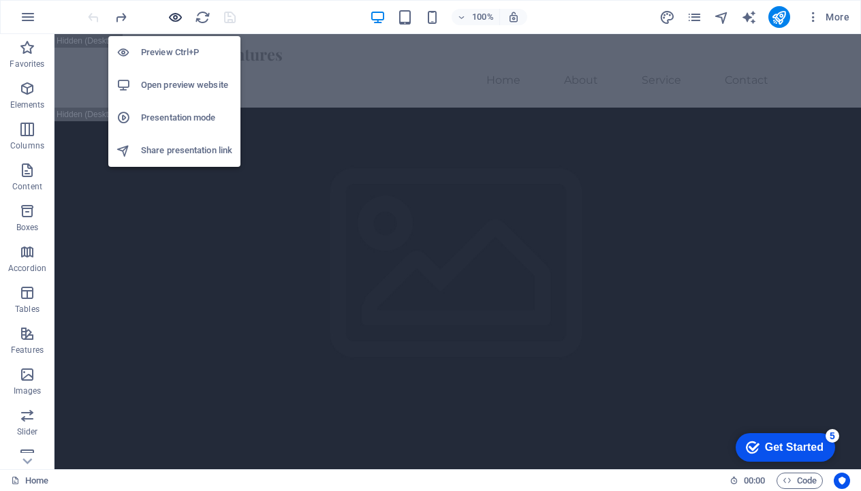
click at [170, 14] on icon "button" at bounding box center [176, 18] width 16 height 16
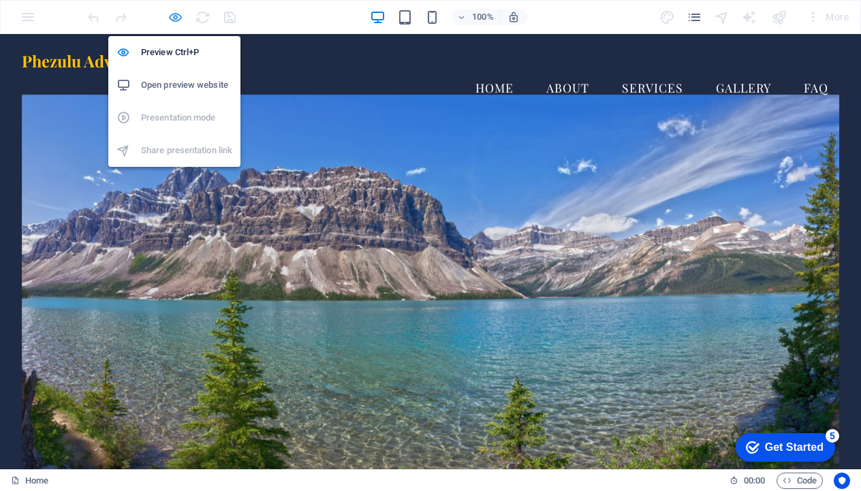
click at [177, 15] on icon "button" at bounding box center [176, 18] width 16 height 16
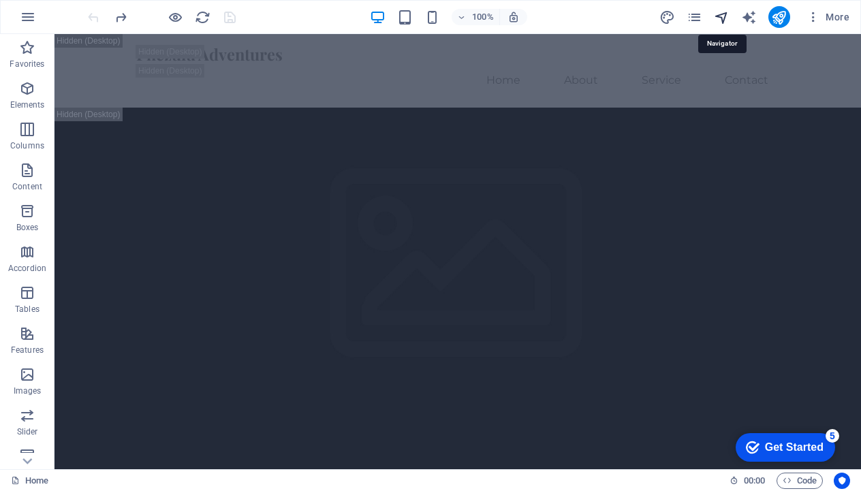
click at [721, 16] on icon "navigator" at bounding box center [722, 18] width 16 height 16
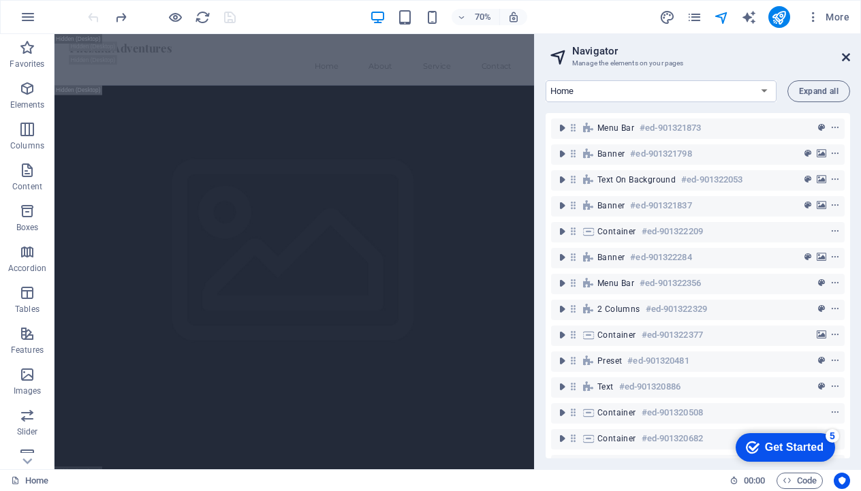
click at [848, 57] on icon at bounding box center [846, 57] width 8 height 11
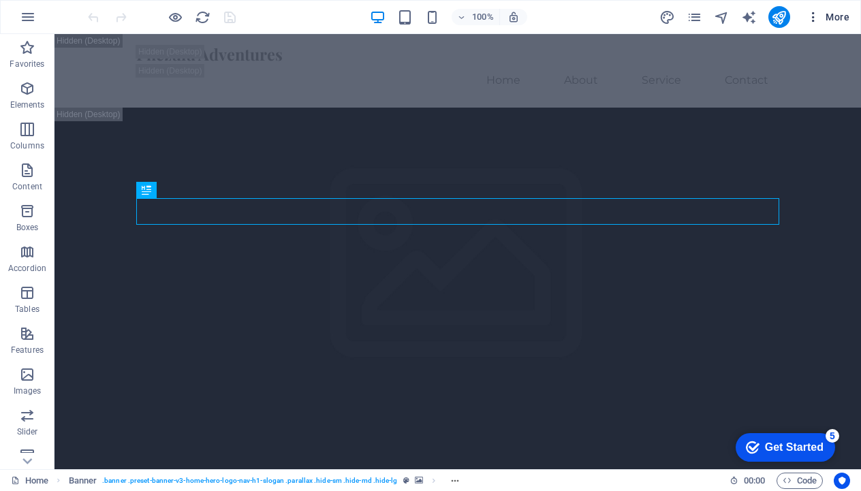
click at [833, 15] on span "More" at bounding box center [827, 17] width 43 height 14
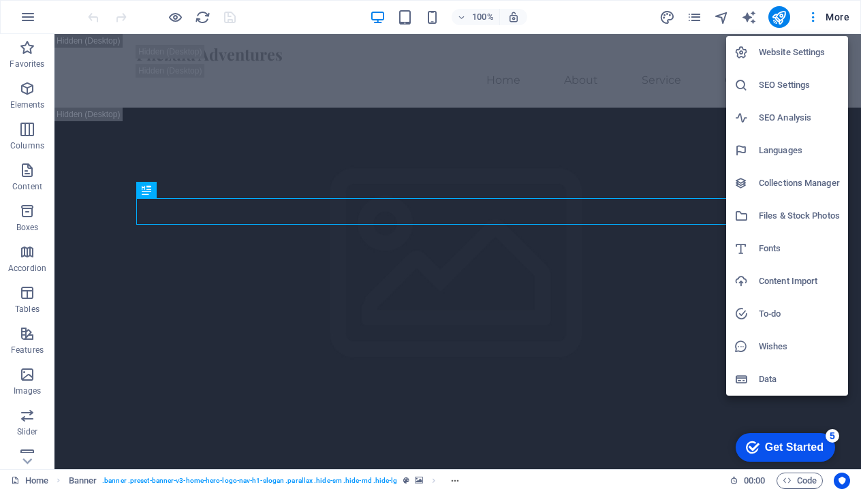
click at [832, 23] on div at bounding box center [430, 245] width 861 height 491
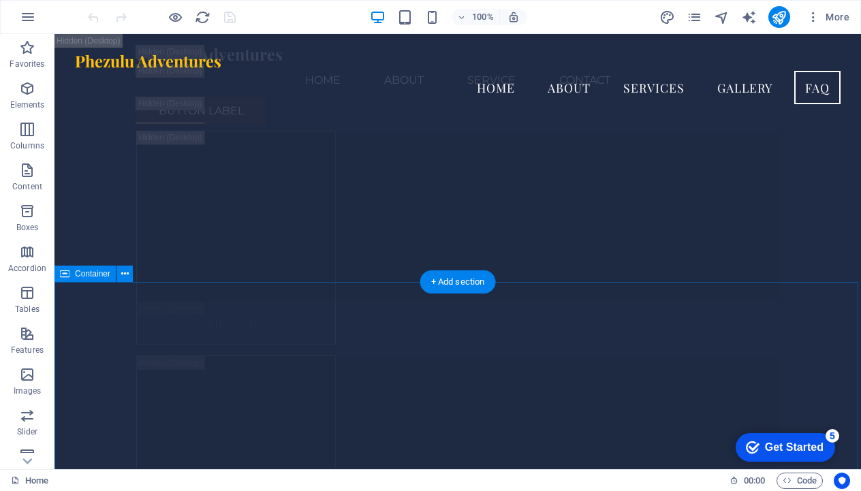
scroll to position [17329, 0]
